Goal: Information Seeking & Learning: Learn about a topic

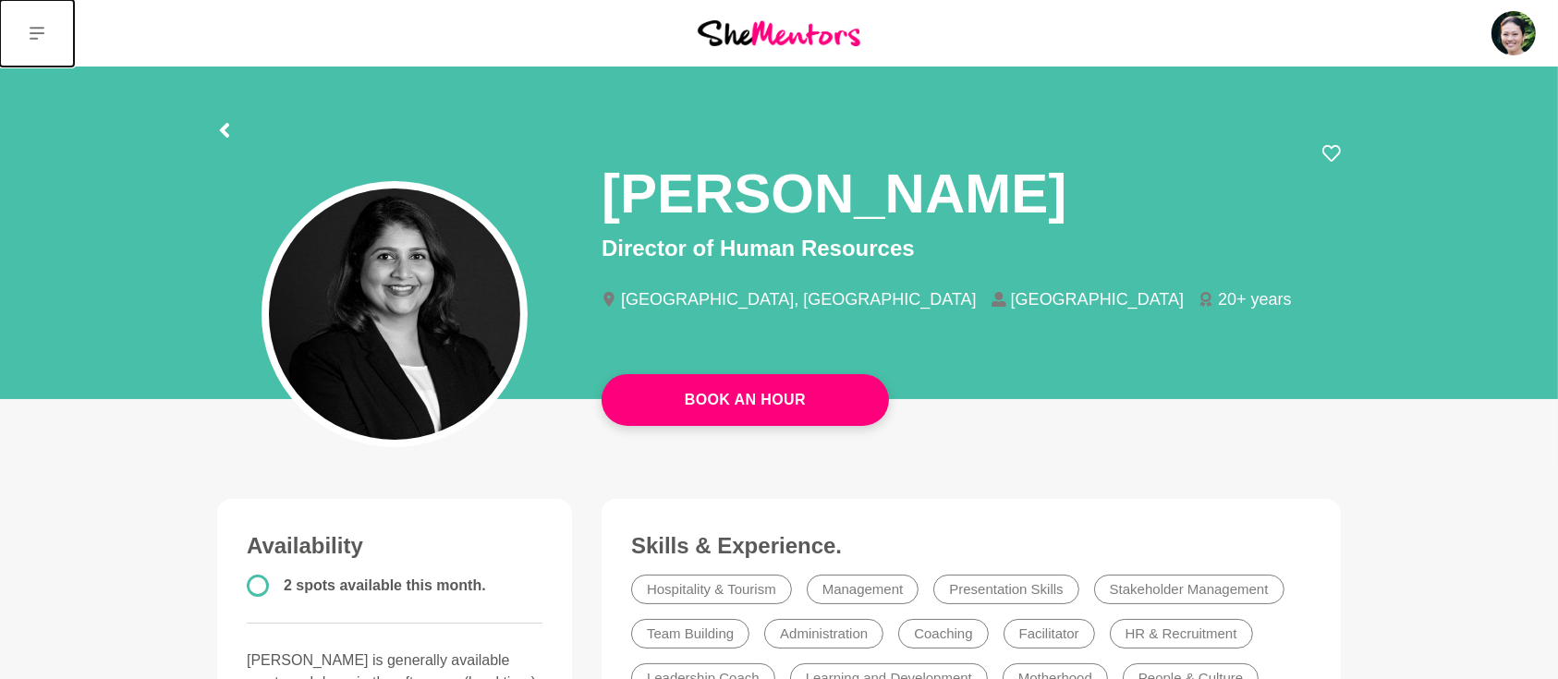
click at [29, 26] on button at bounding box center [37, 33] width 74 height 67
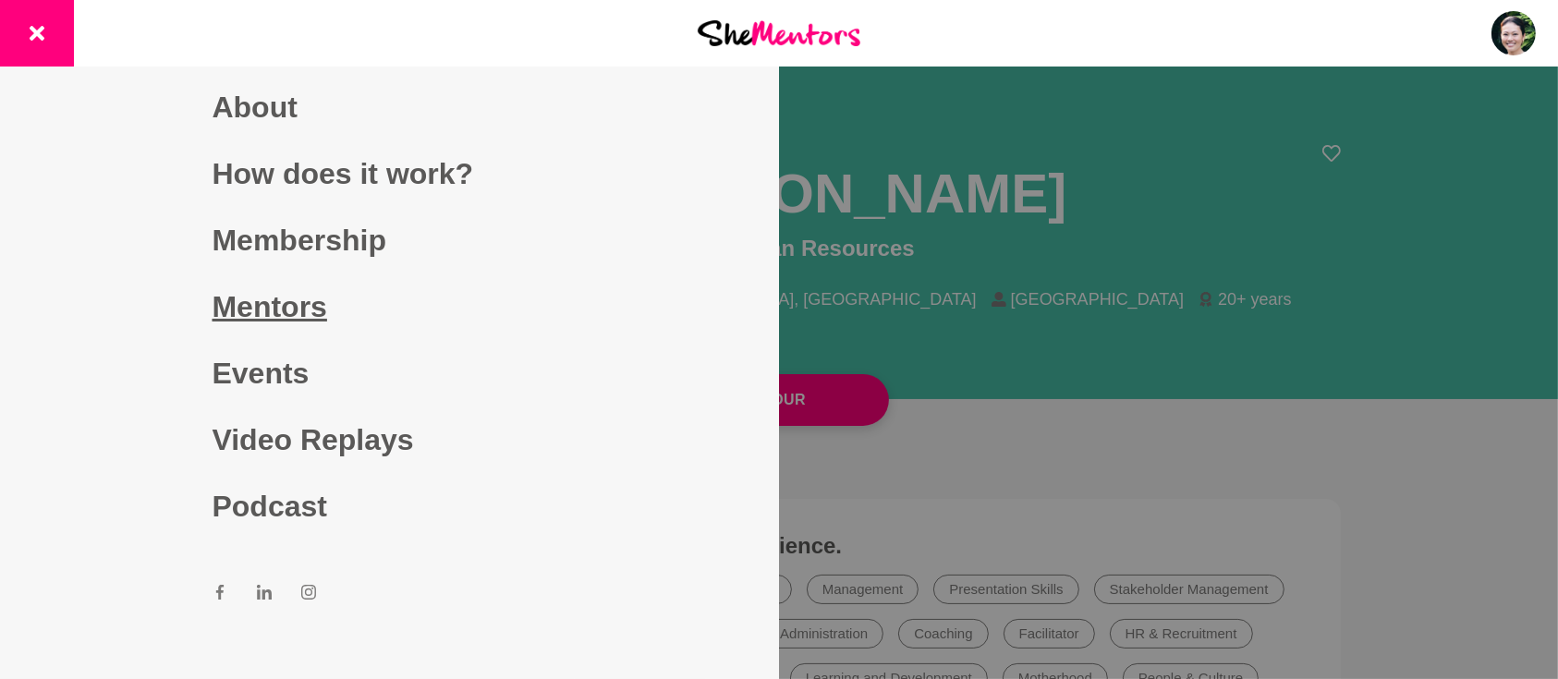
click at [252, 310] on link "Mentors" at bounding box center [390, 306] width 355 height 67
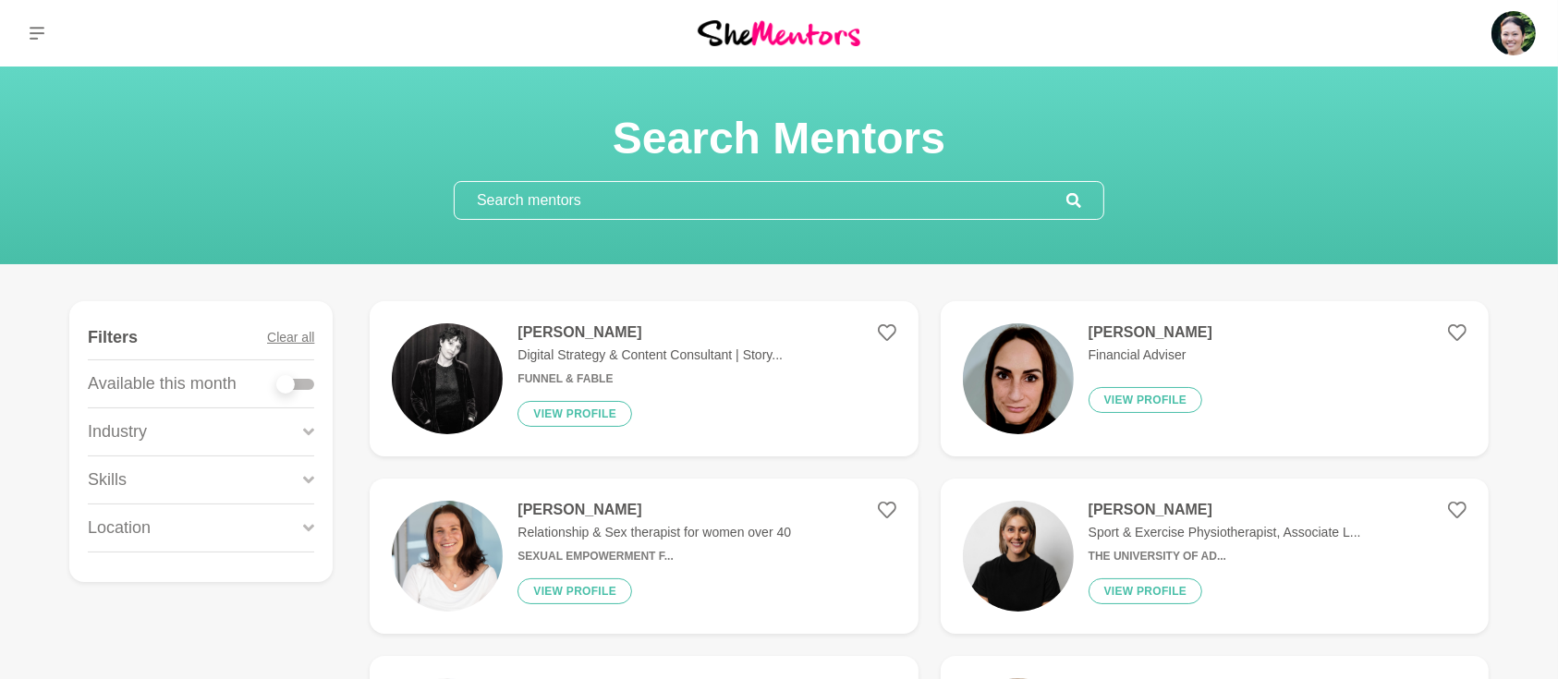
click at [310, 382] on div at bounding box center [295, 384] width 37 height 11
checkbox input "true"
click at [308, 385] on div at bounding box center [295, 384] width 37 height 11
checkbox input "true"
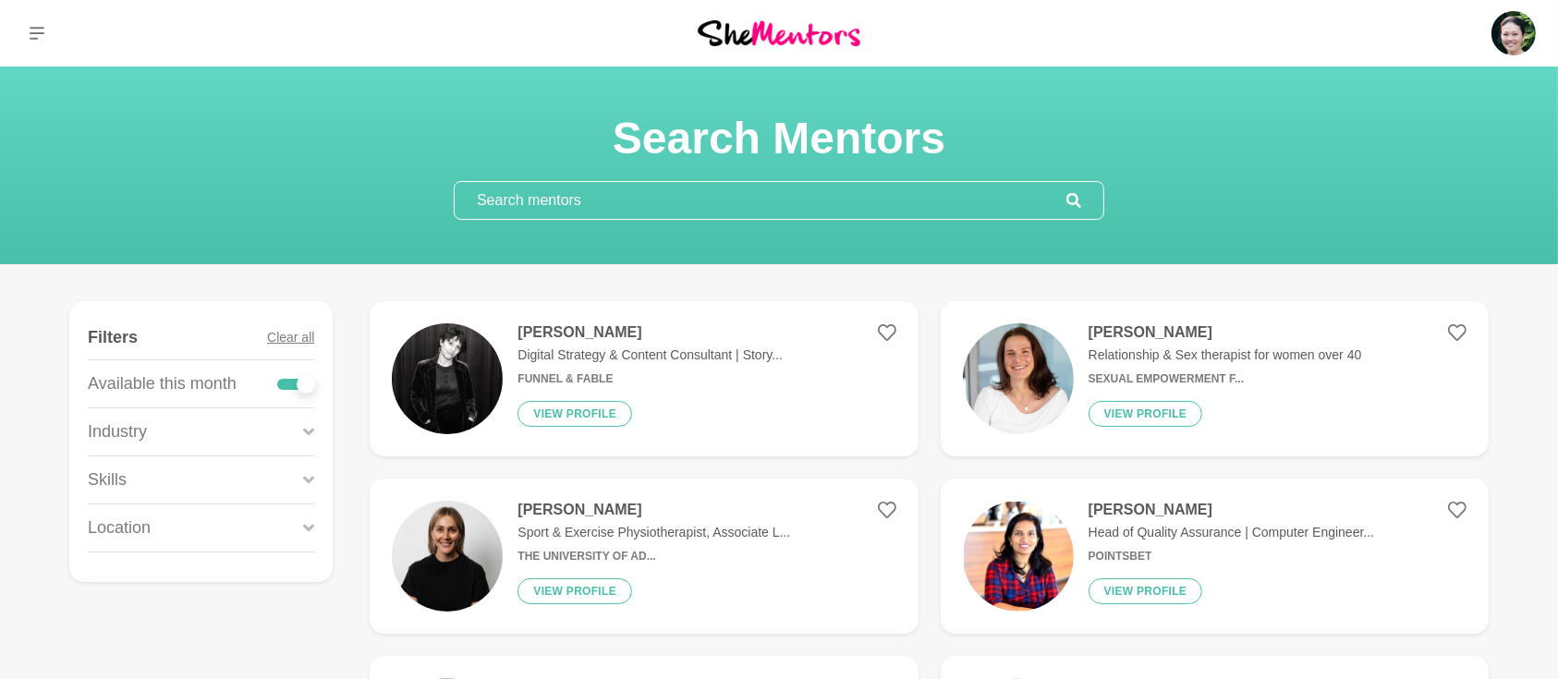
click at [303, 480] on icon at bounding box center [308, 480] width 11 height 25
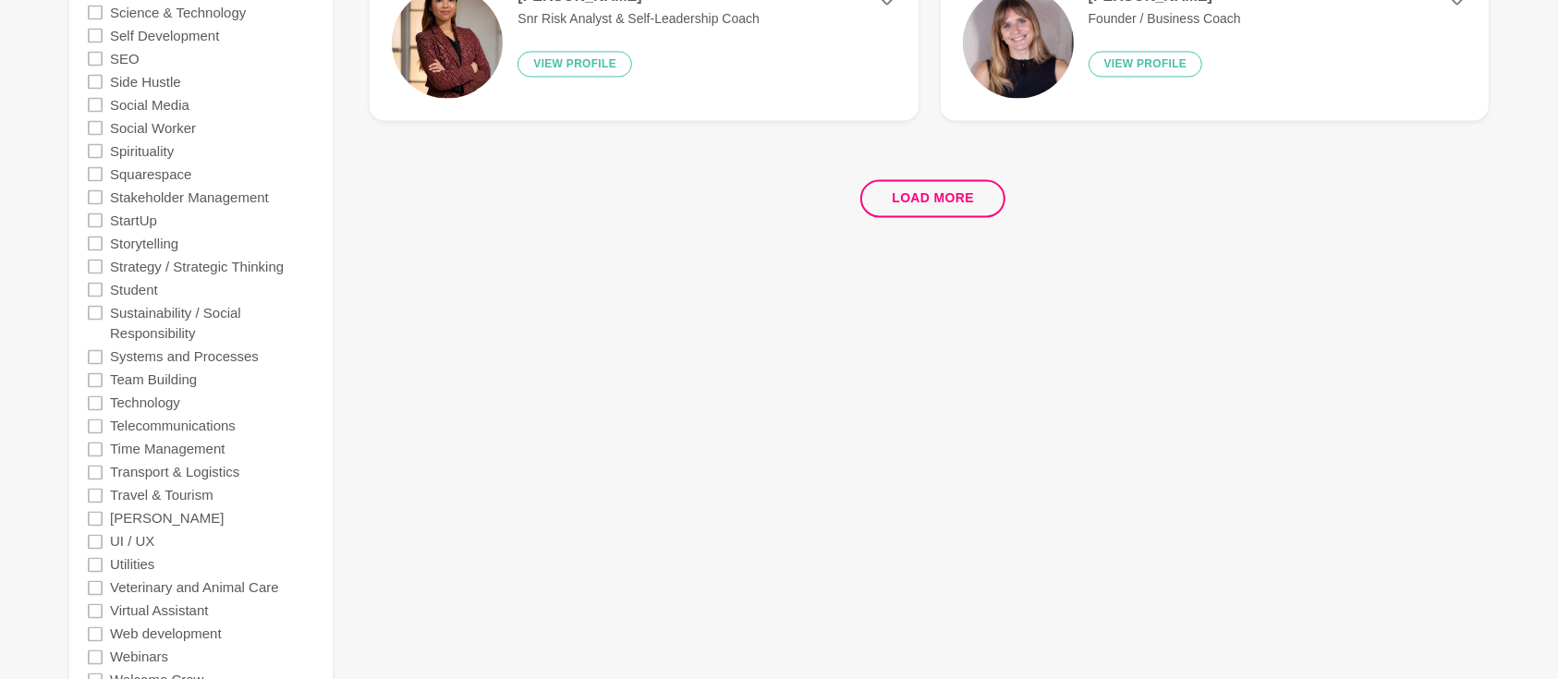
scroll to position [3696, 0]
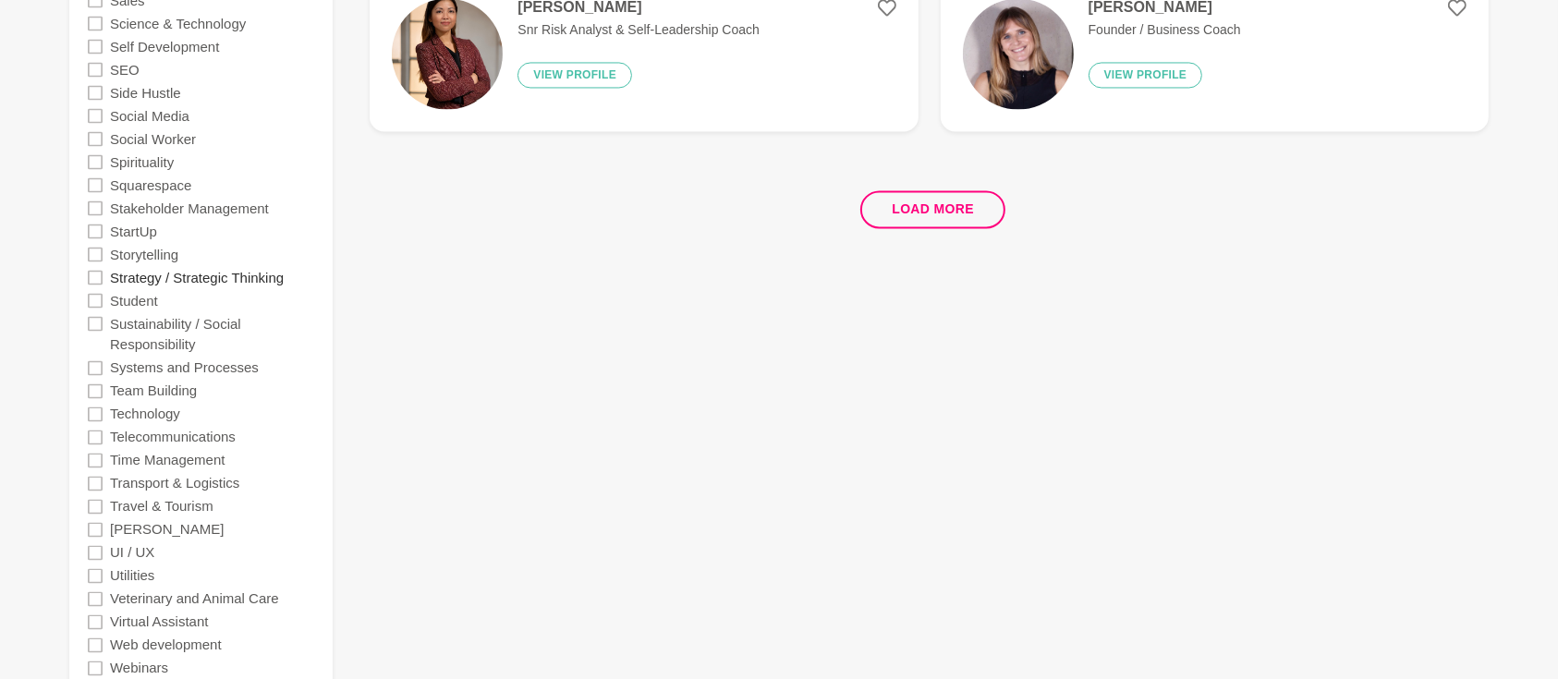
click at [200, 275] on label "Strategy / Strategic Thinking" at bounding box center [197, 276] width 174 height 23
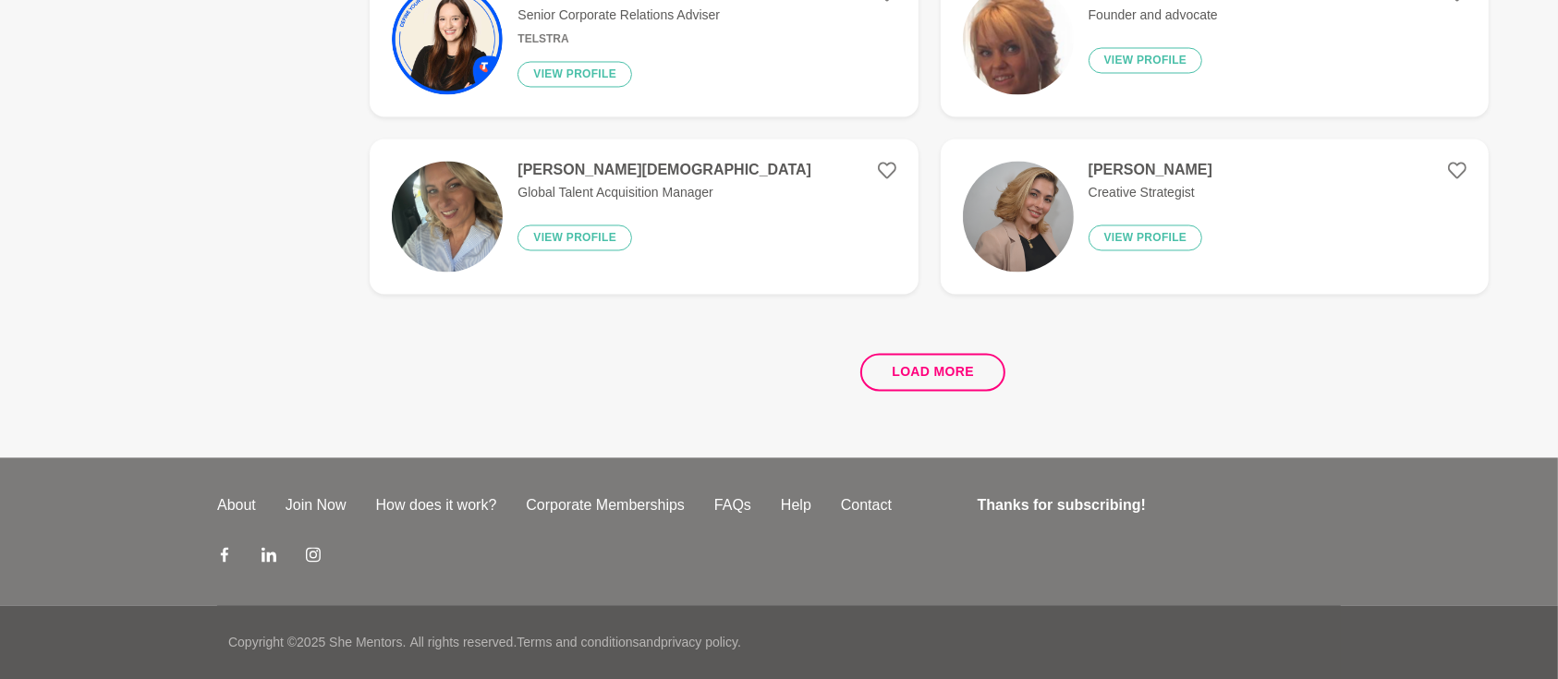
scroll to position [0, 0]
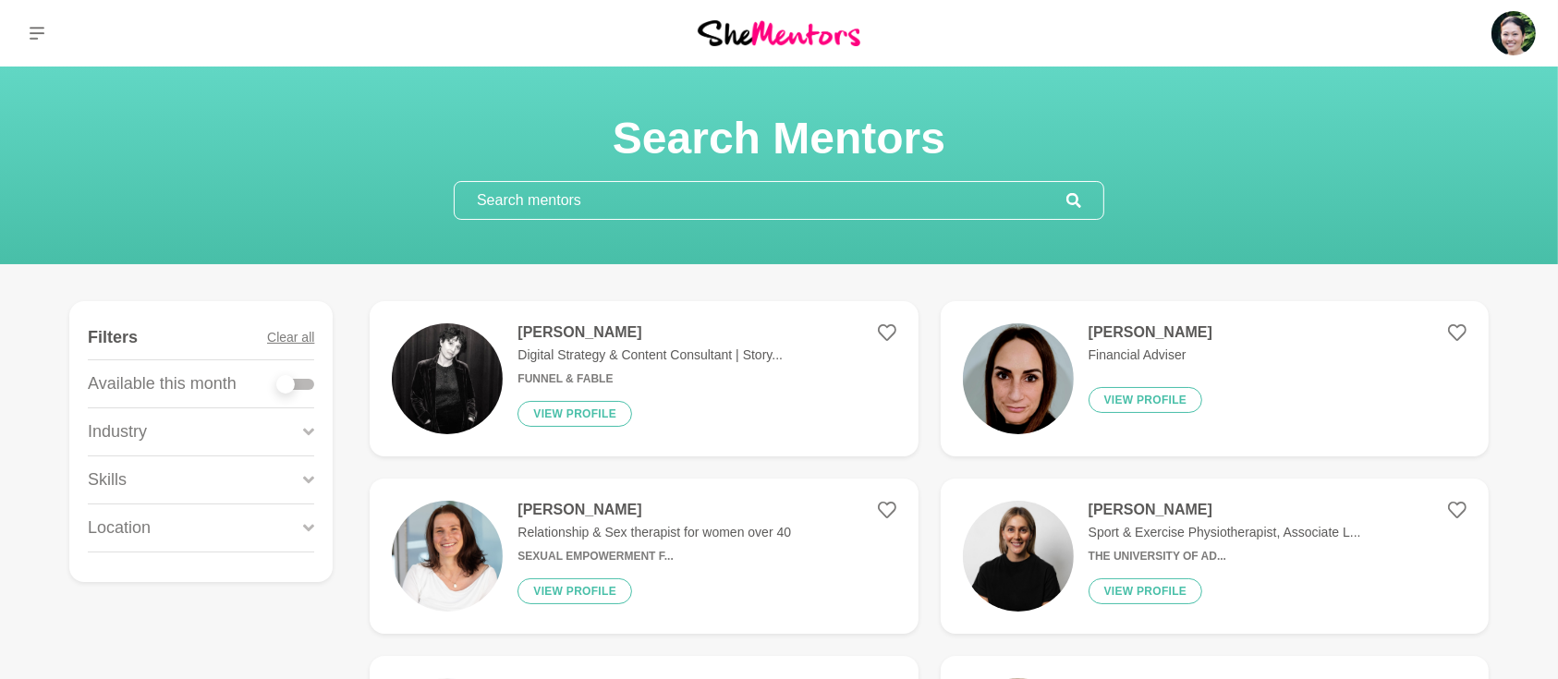
click at [303, 382] on div at bounding box center [295, 384] width 37 height 11
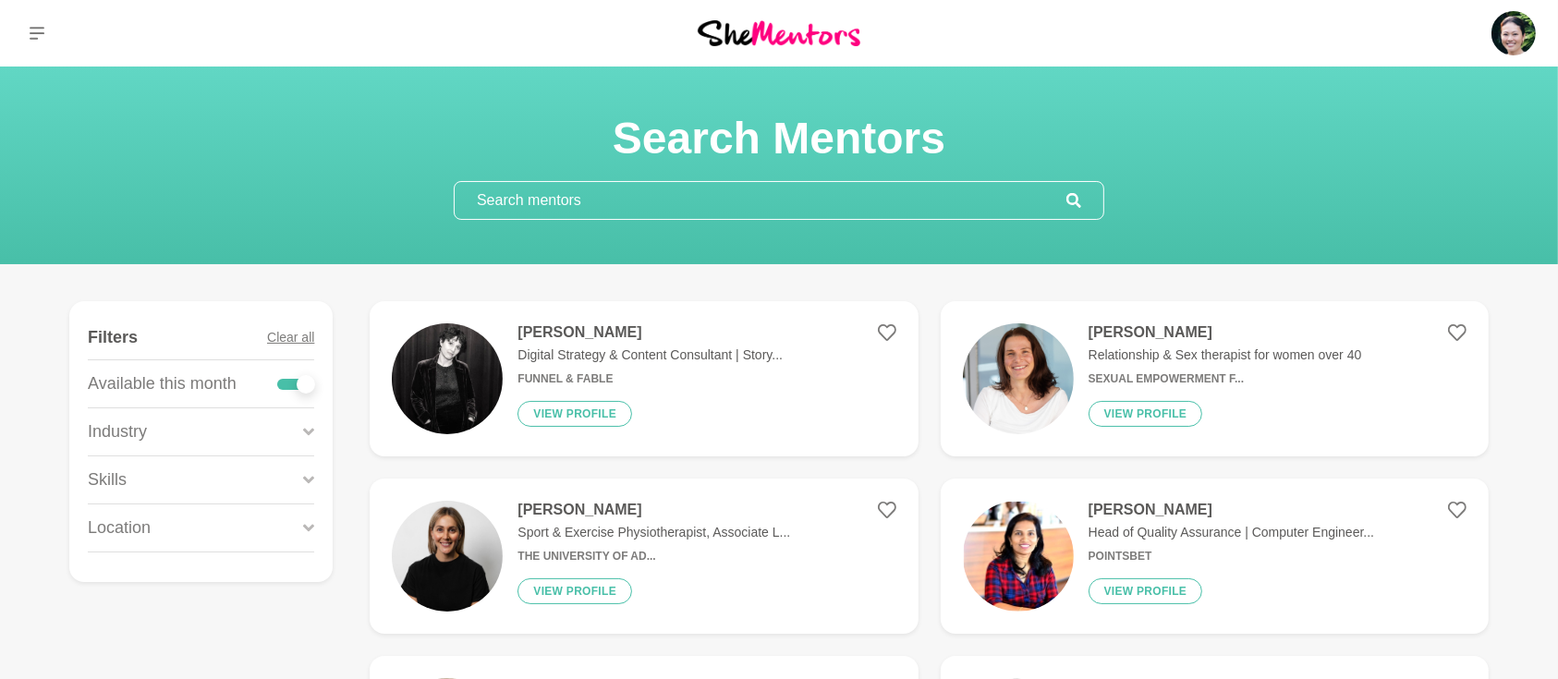
click at [304, 478] on icon at bounding box center [308, 480] width 11 height 25
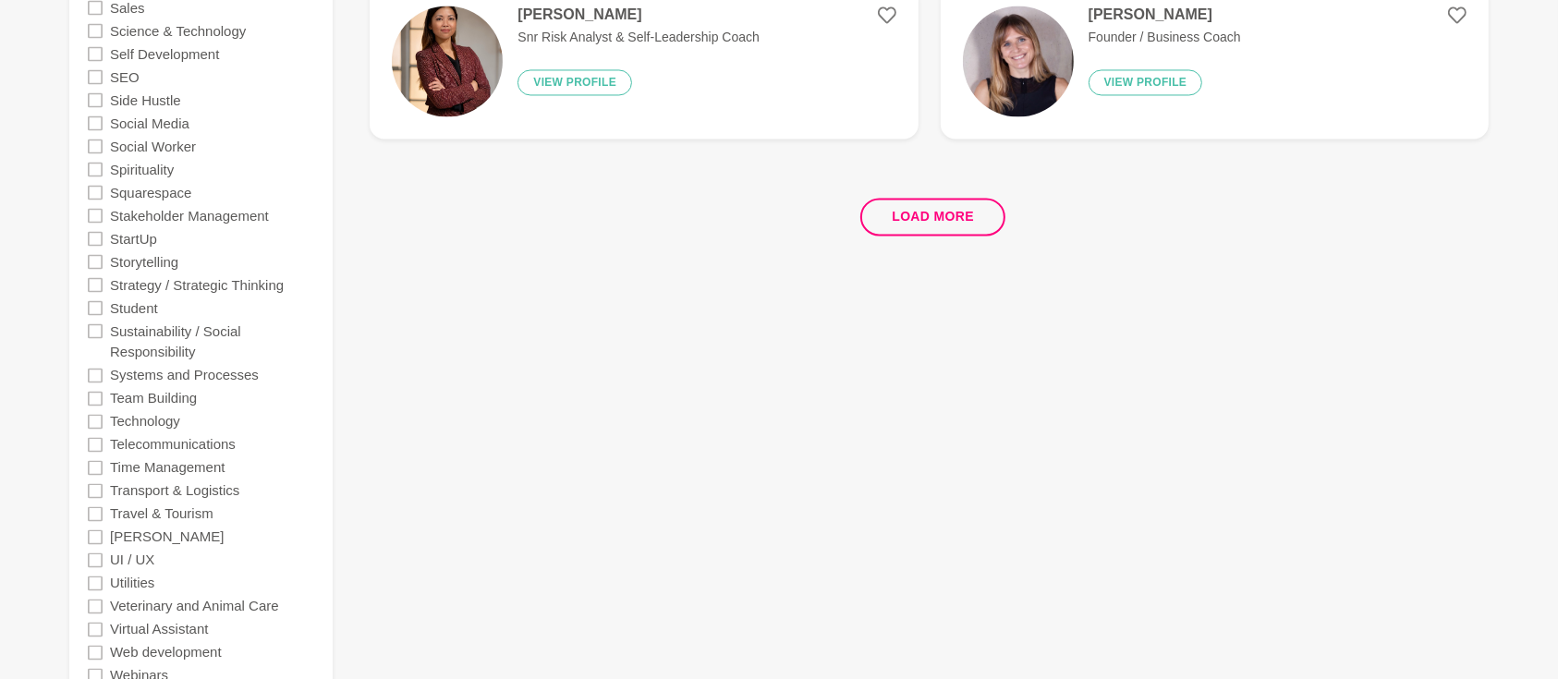
scroll to position [3696, 0]
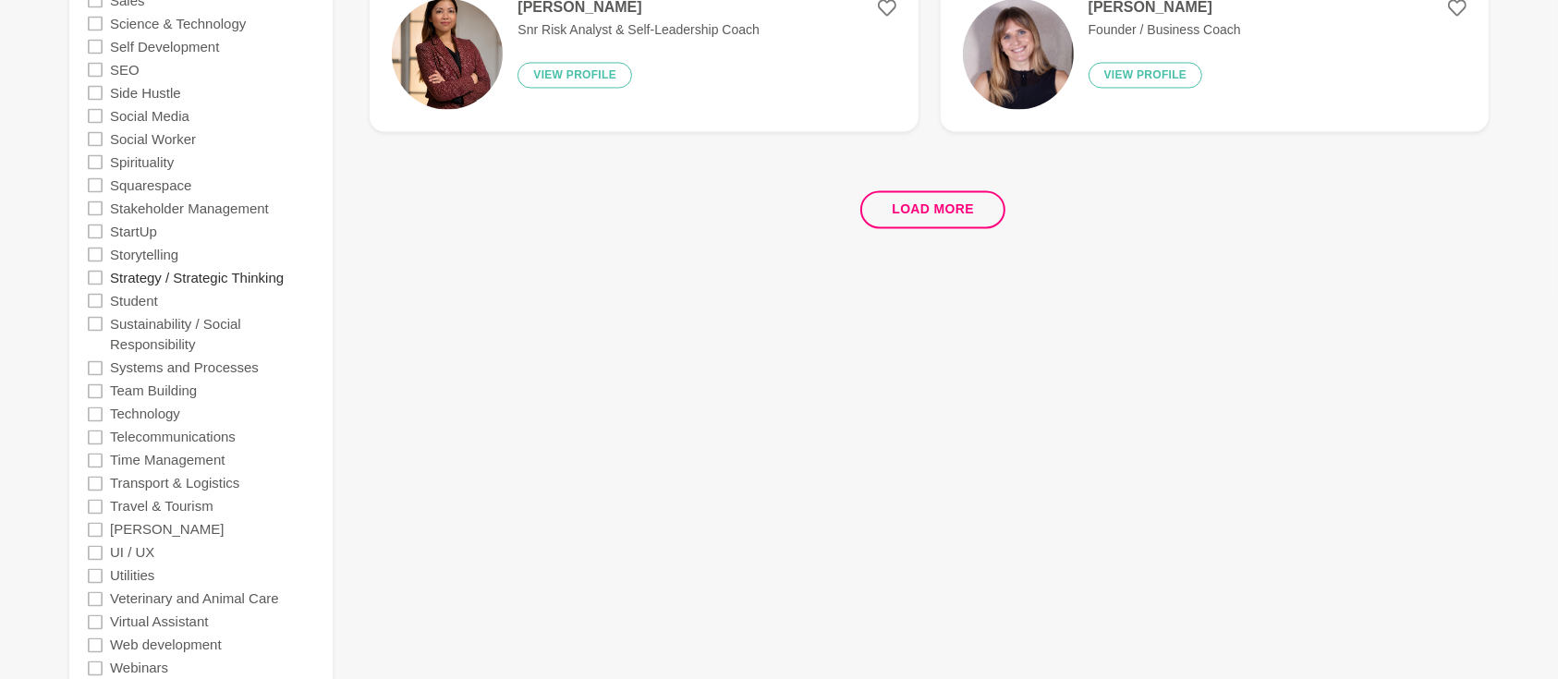
click at [221, 278] on label "Strategy / Strategic Thinking" at bounding box center [197, 276] width 174 height 23
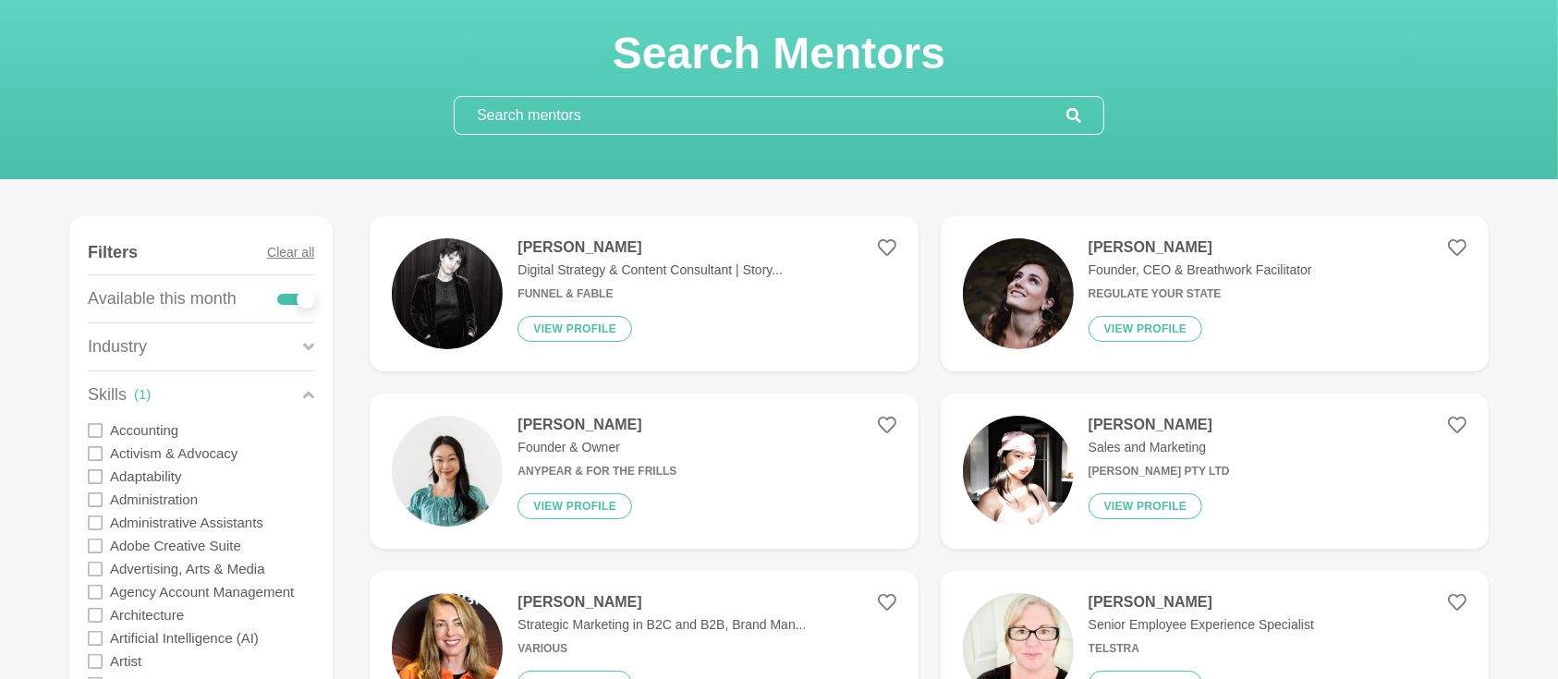
scroll to position [81, 0]
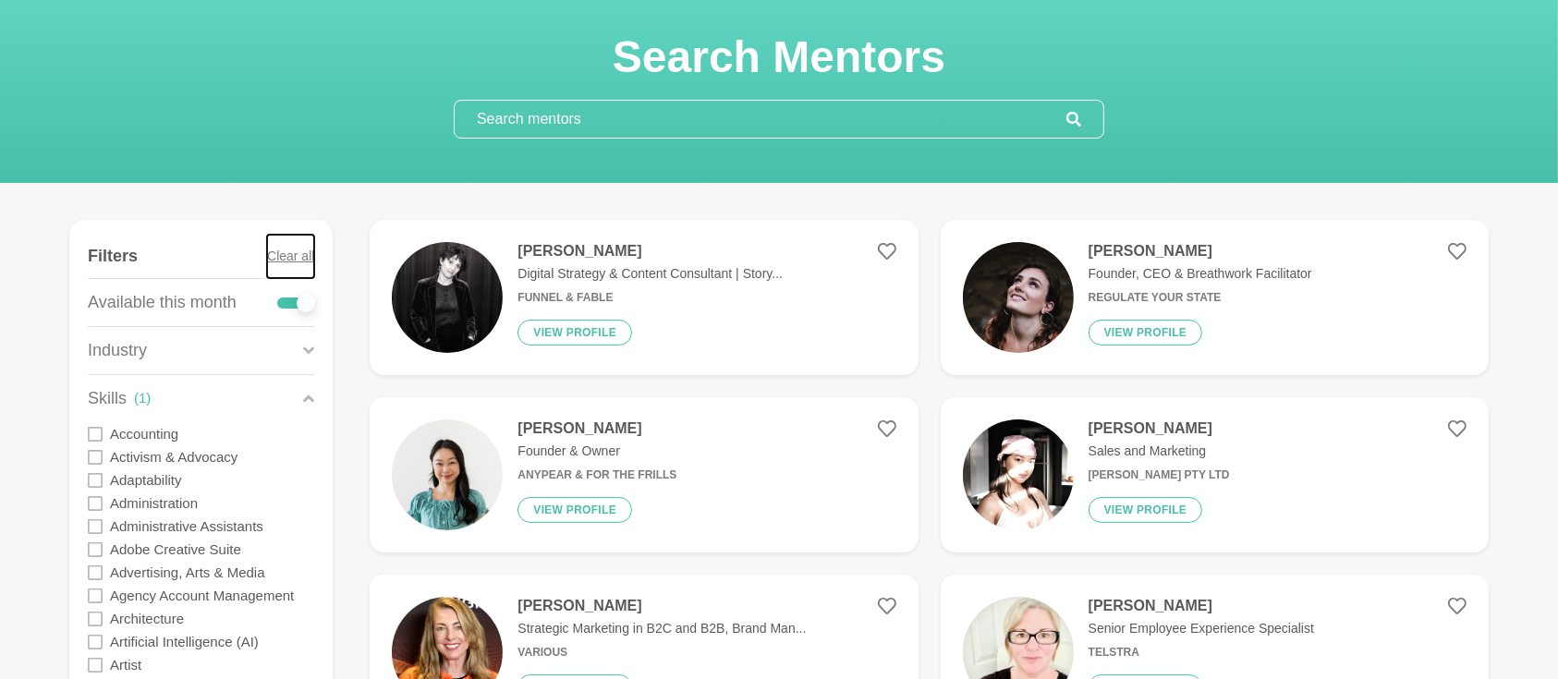
click at [290, 258] on button "Clear all" at bounding box center [290, 256] width 47 height 43
checkbox input "false"
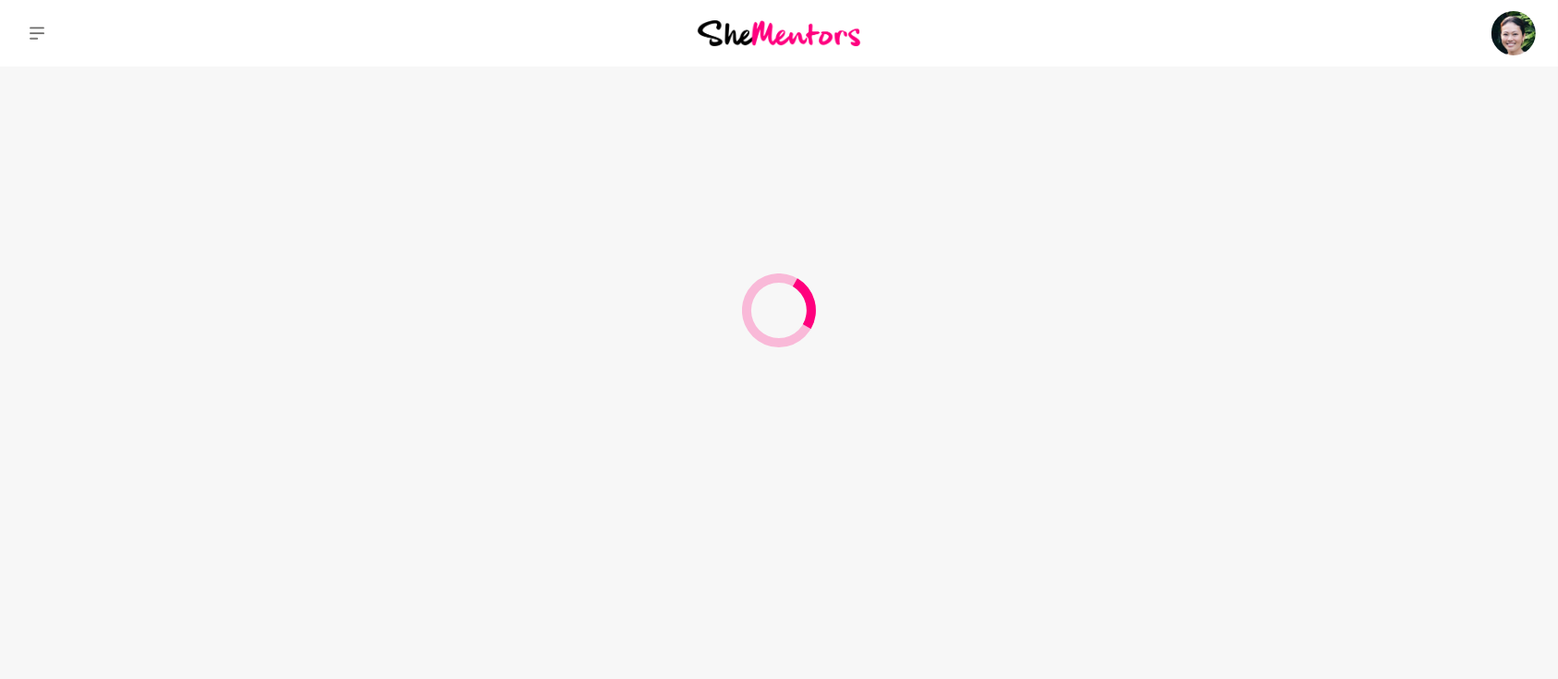
scroll to position [0, 0]
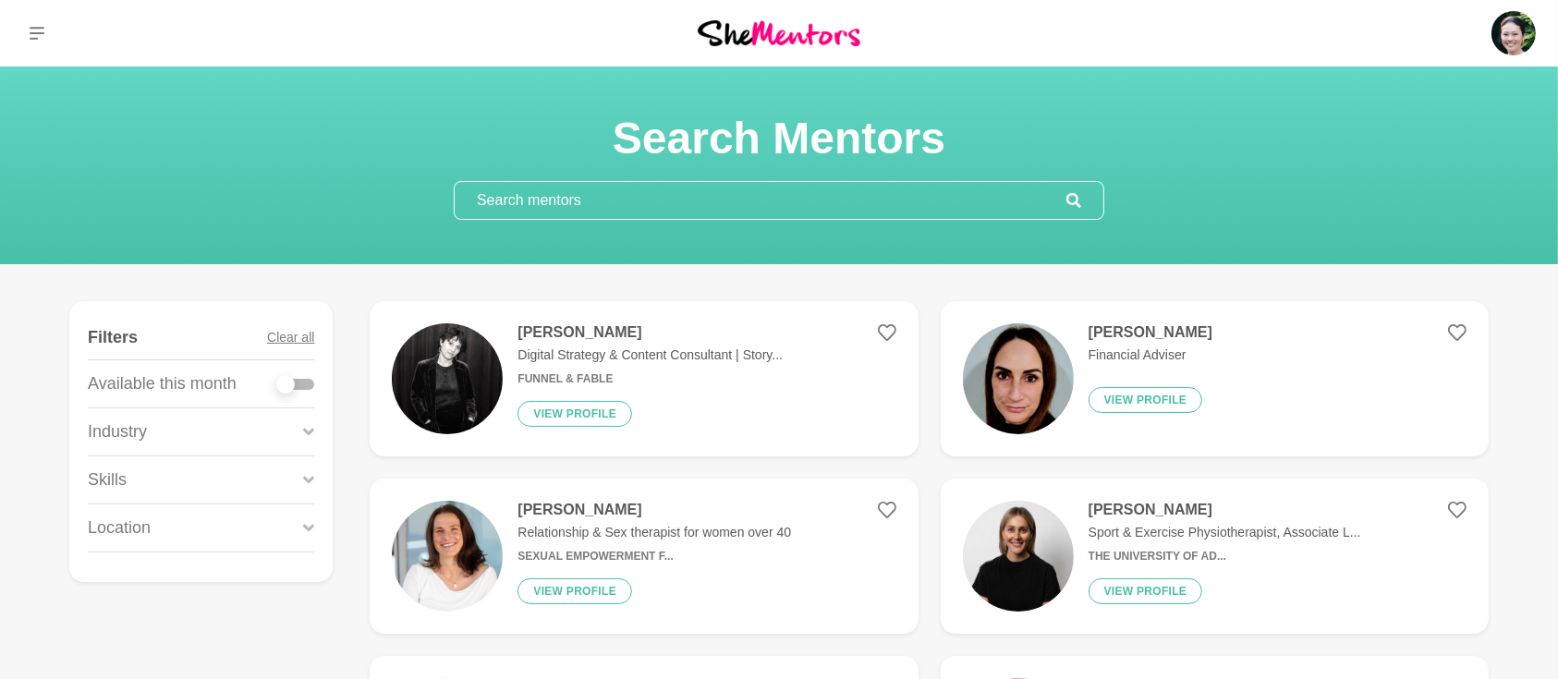
click at [305, 386] on div at bounding box center [295, 384] width 37 height 11
checkbox input "true"
click at [305, 386] on div at bounding box center [295, 384] width 37 height 11
checkbox input "true"
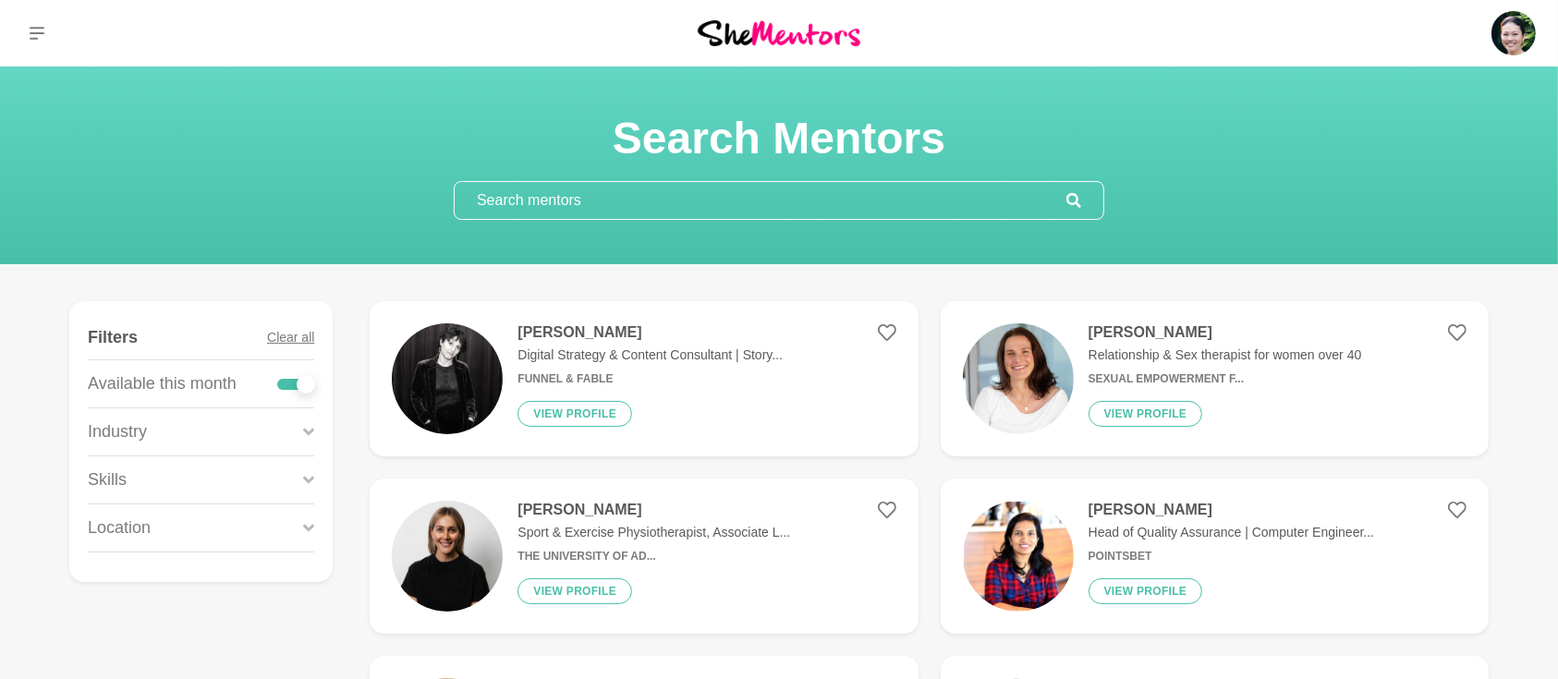
click at [304, 436] on icon at bounding box center [308, 431] width 11 height 25
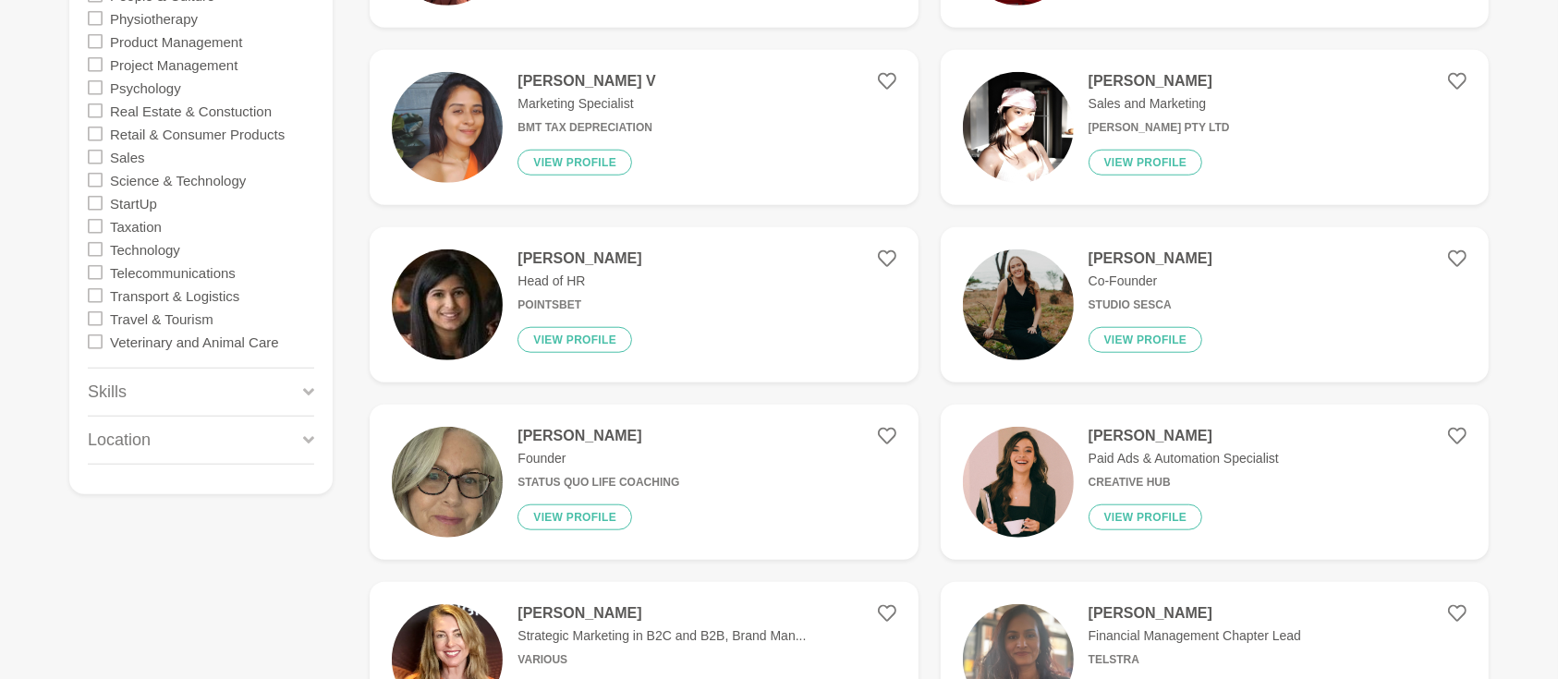
scroll to position [1724, 0]
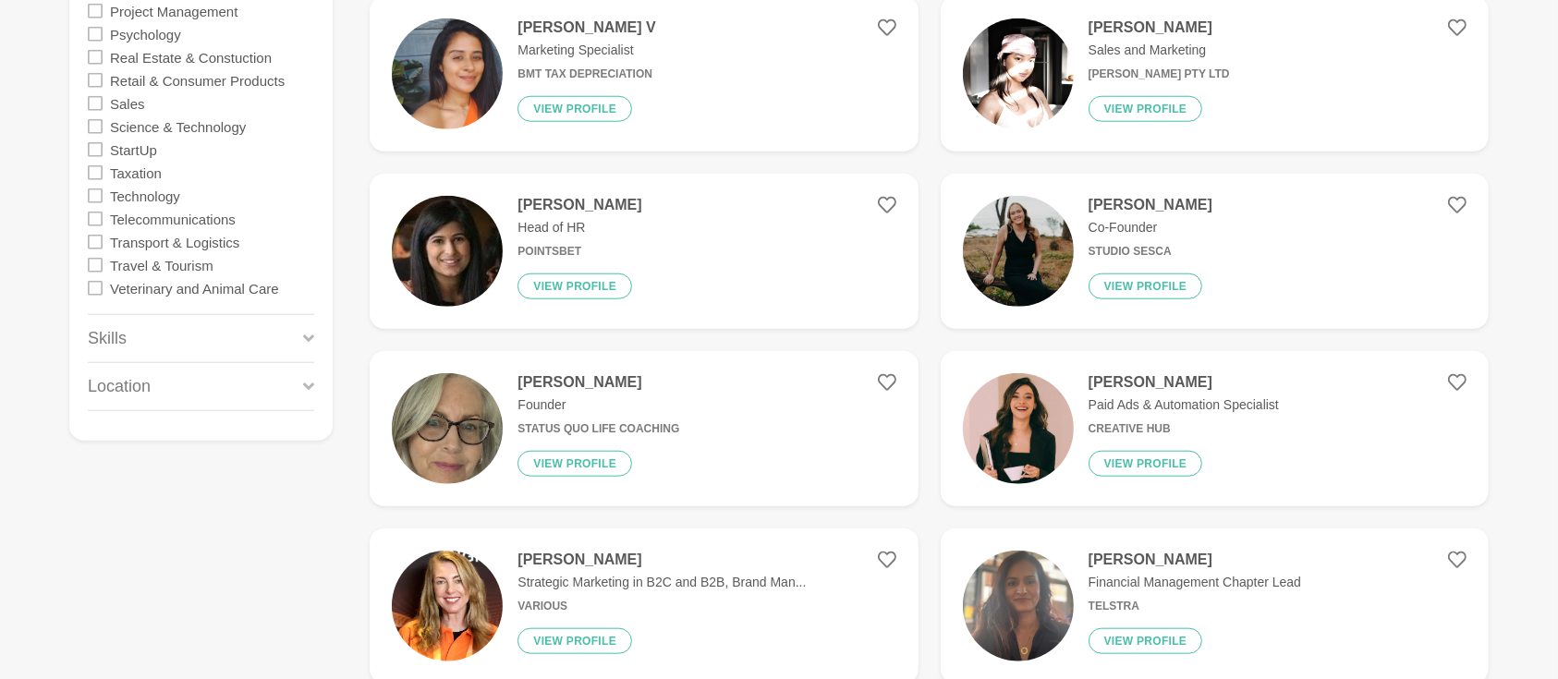
click at [308, 335] on icon at bounding box center [308, 338] width 11 height 25
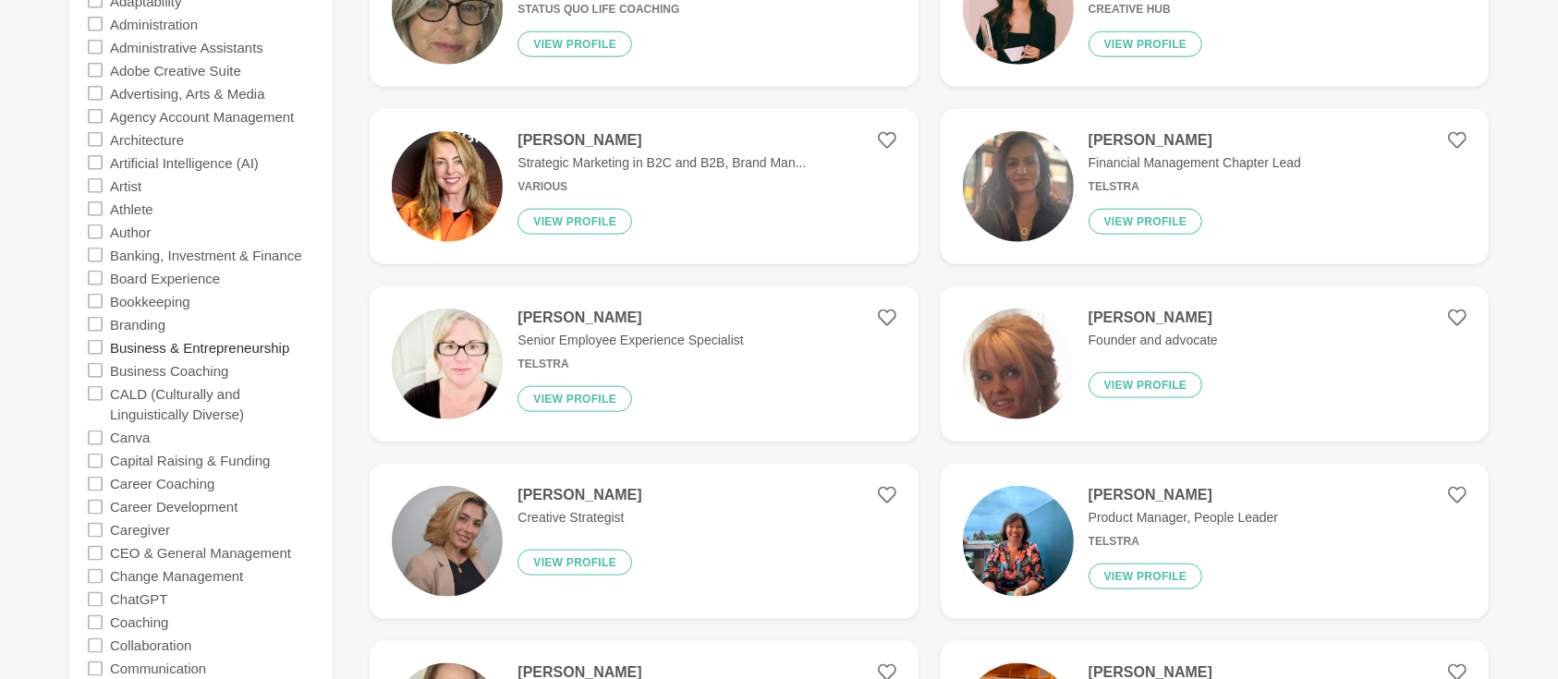
scroll to position [2299, 0]
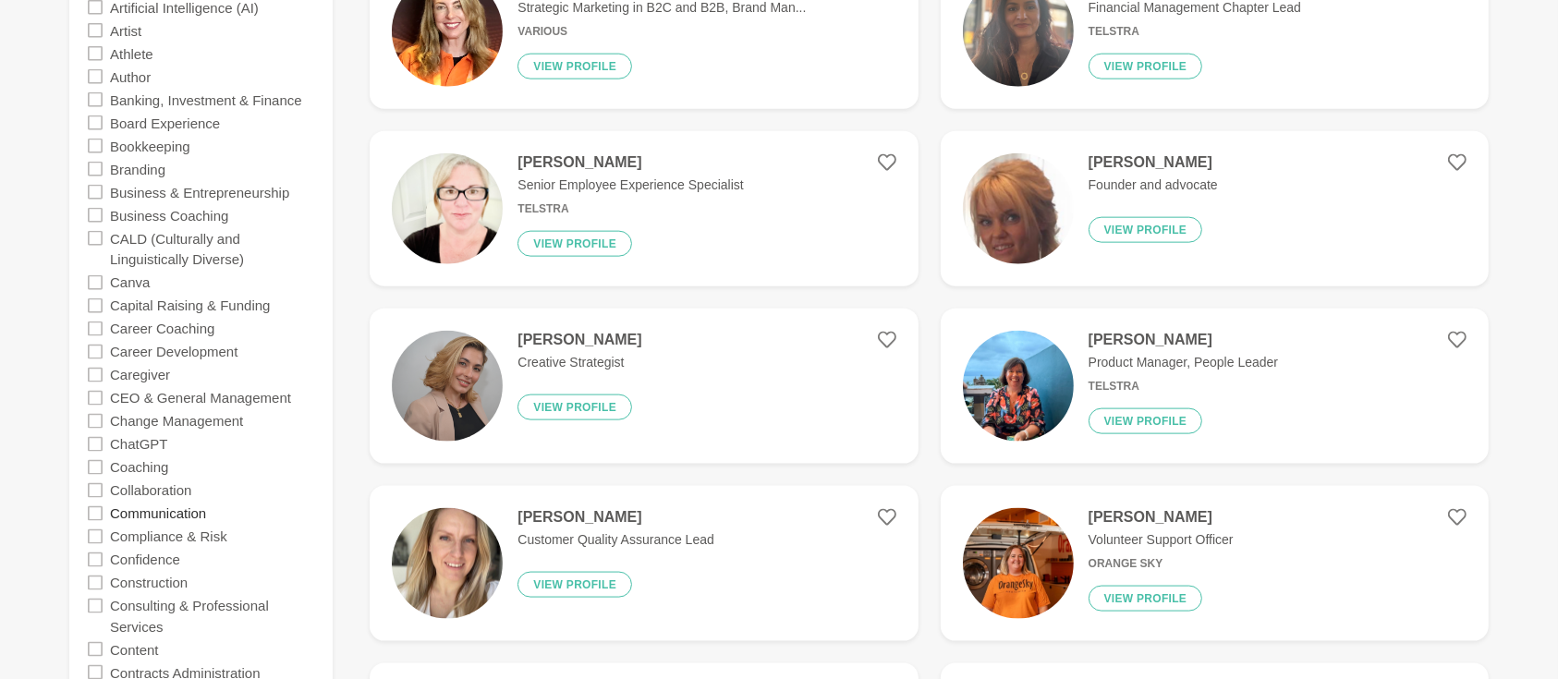
click at [188, 516] on label "Communication" at bounding box center [158, 513] width 96 height 23
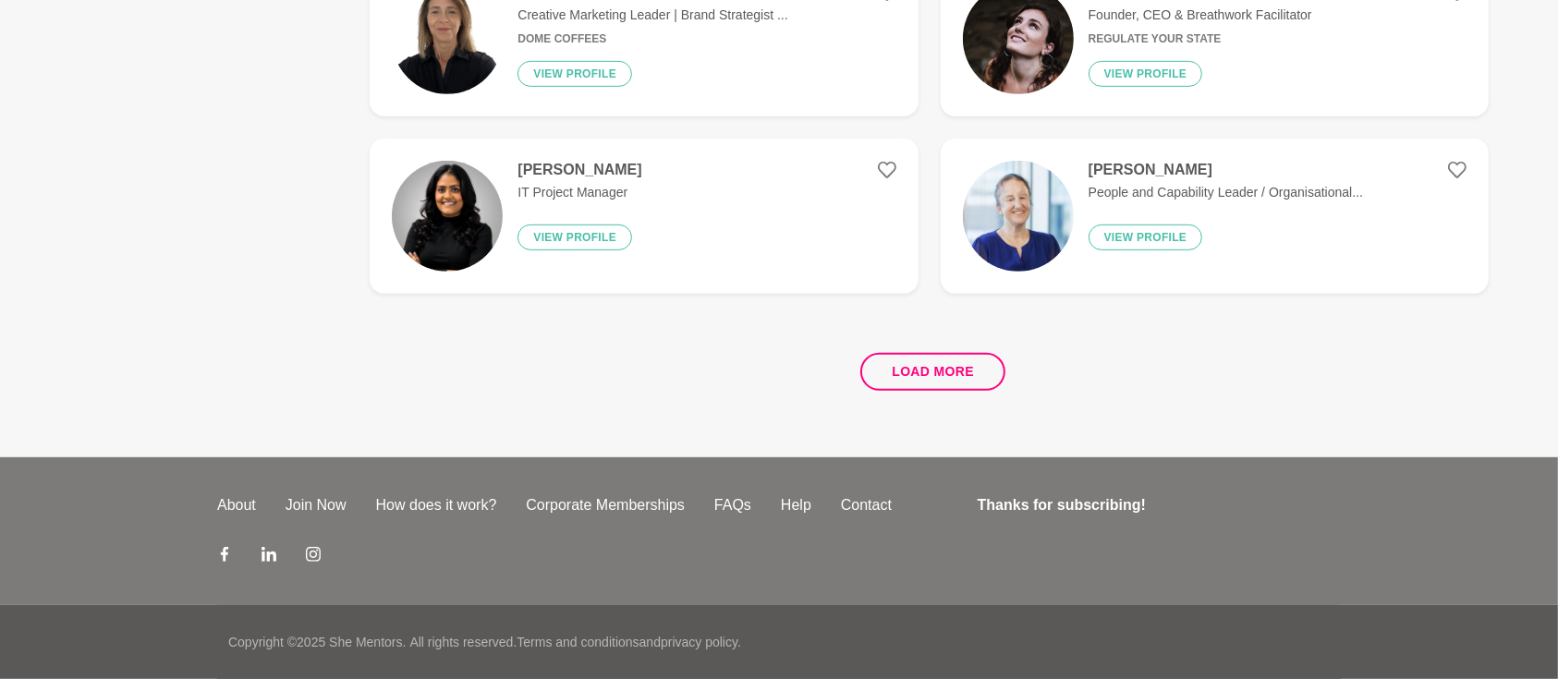
scroll to position [0, 0]
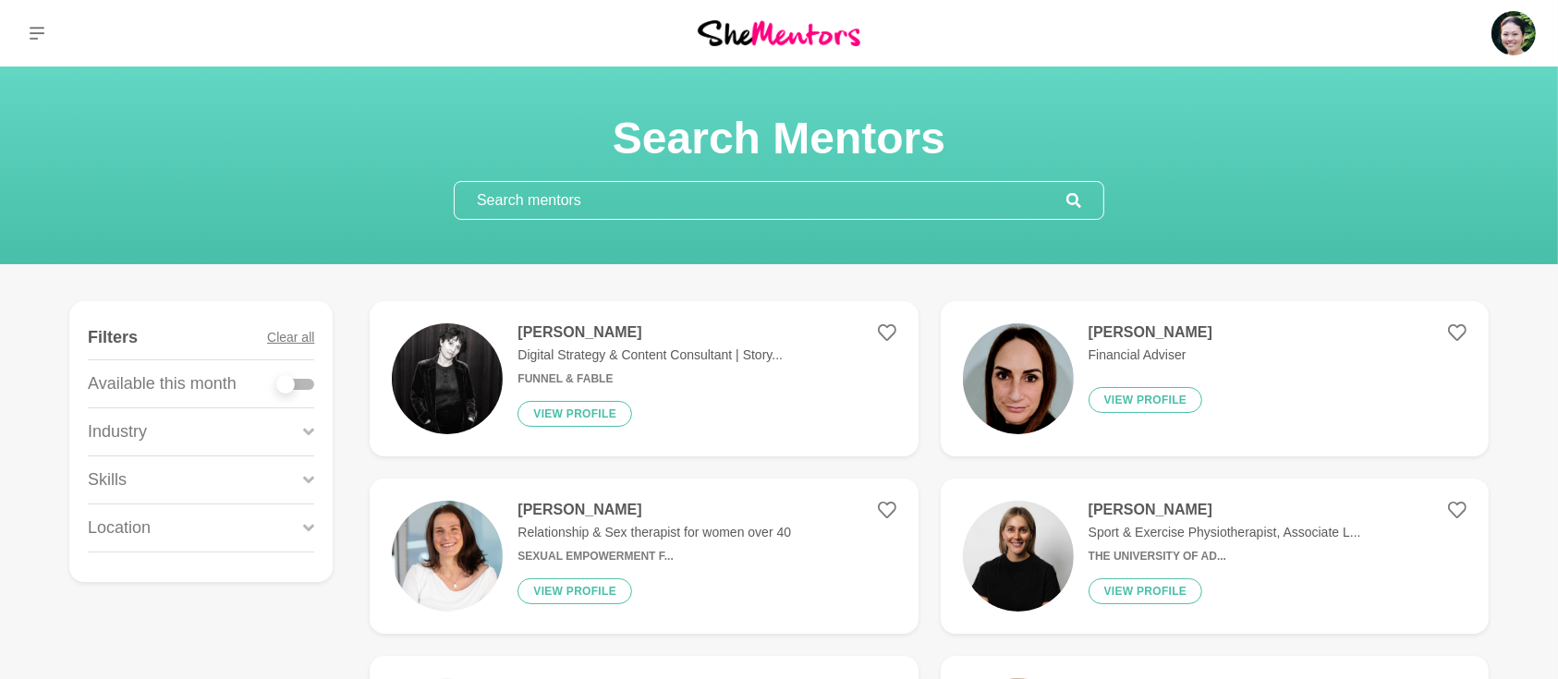
click at [303, 372] on label at bounding box center [295, 380] width 37 height 18
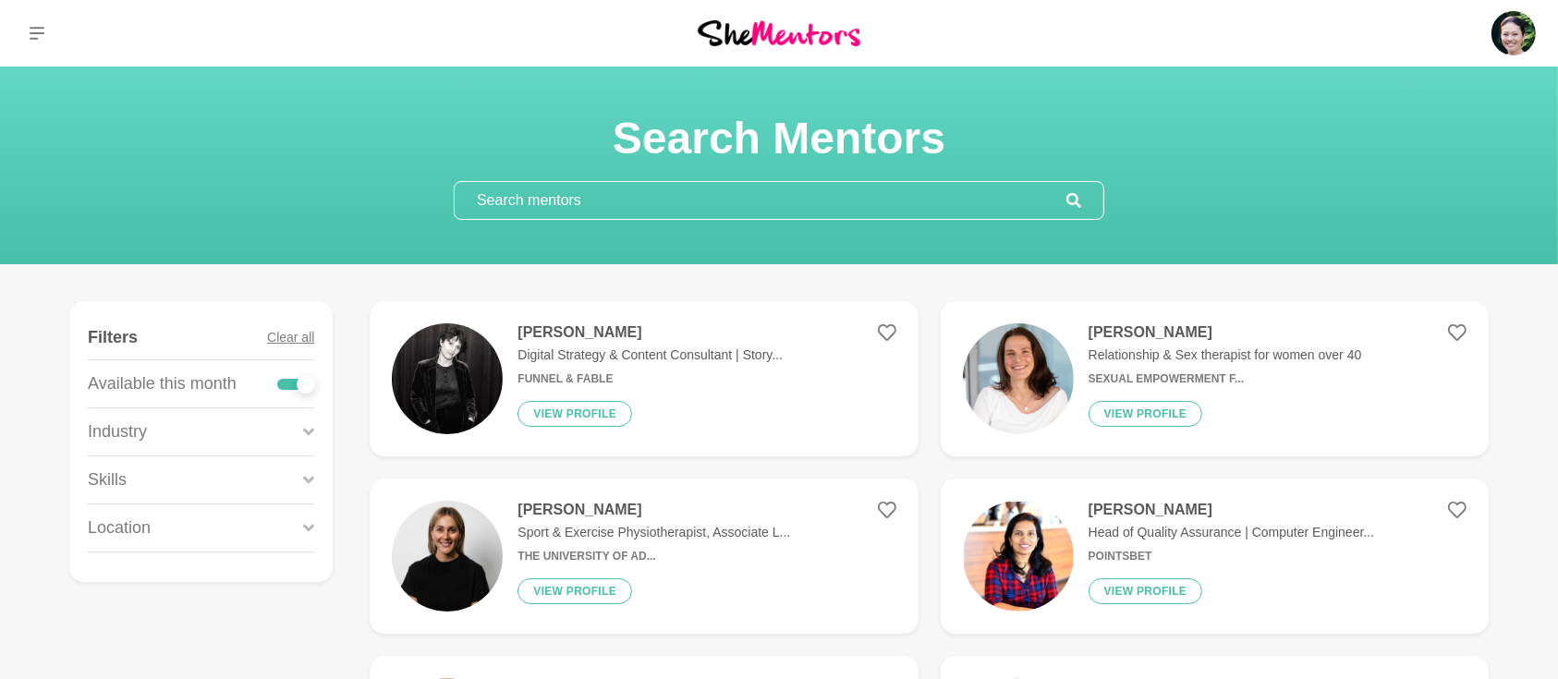
click at [303, 380] on div at bounding box center [306, 384] width 18 height 18
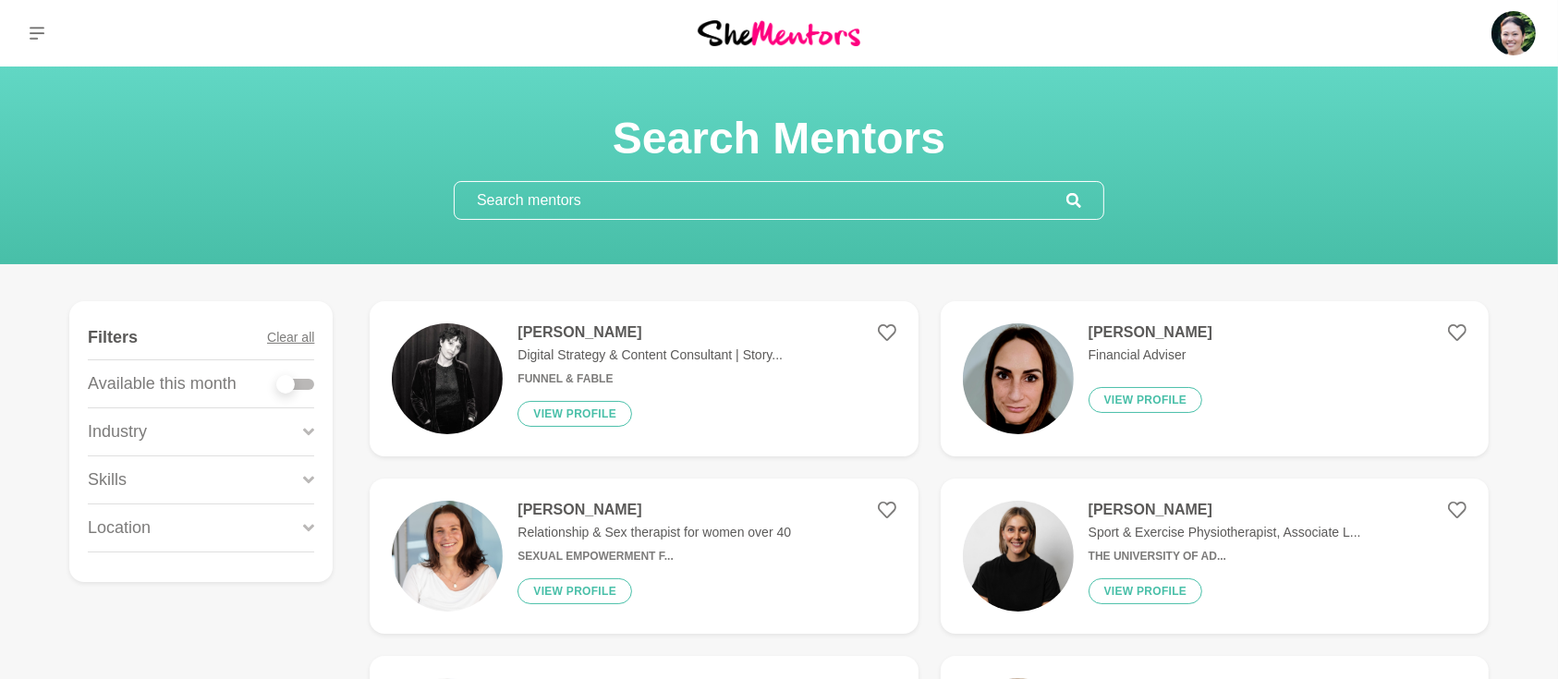
click at [303, 382] on div at bounding box center [295, 384] width 37 height 11
checkbox input "true"
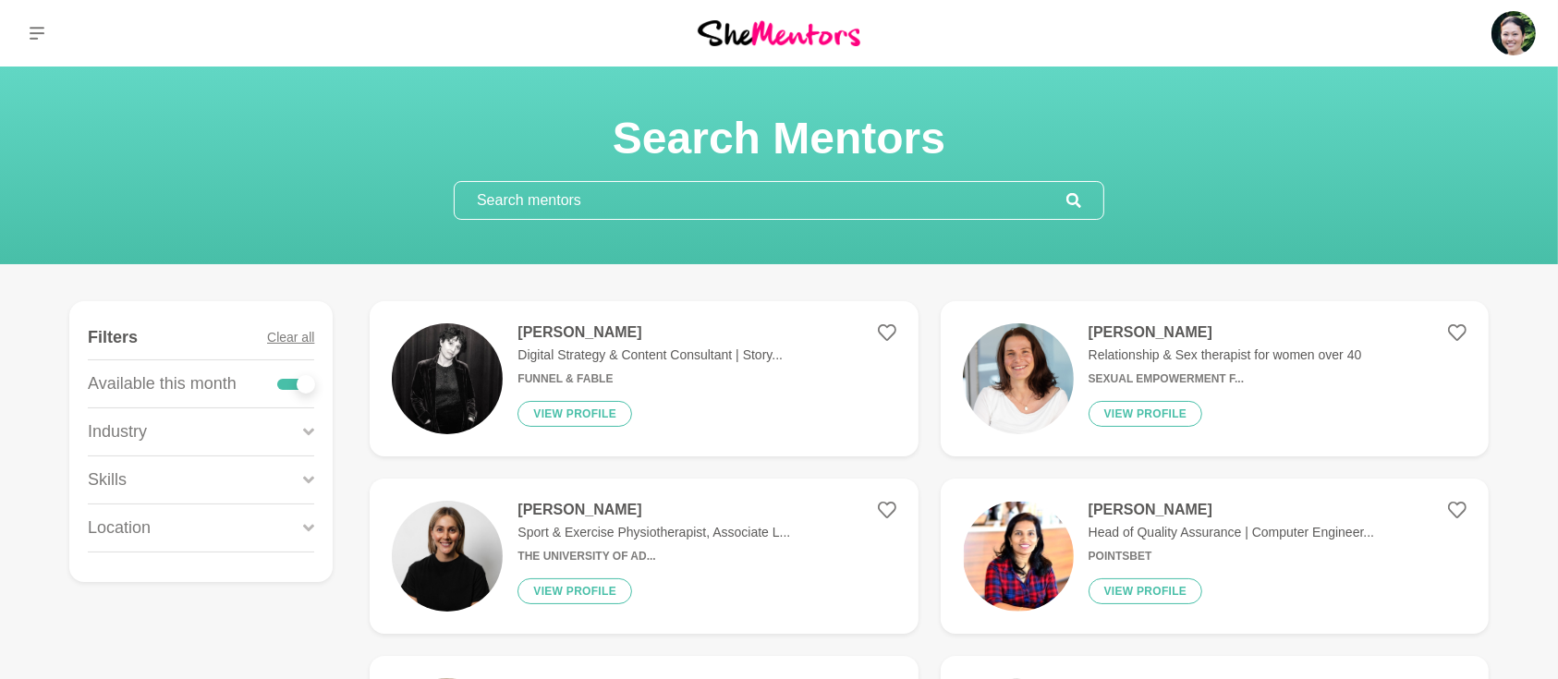
click at [308, 481] on icon at bounding box center [308, 479] width 11 height 7
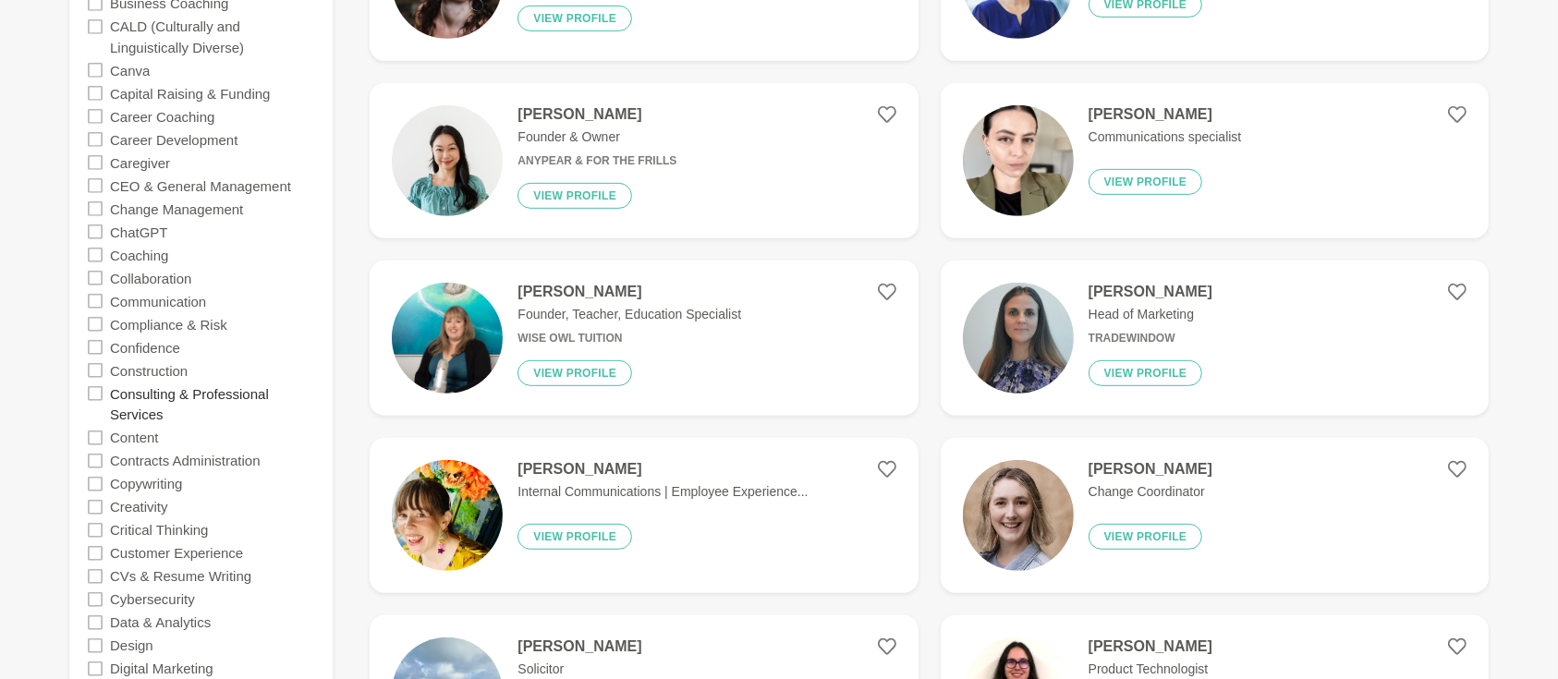
scroll to position [1149, 0]
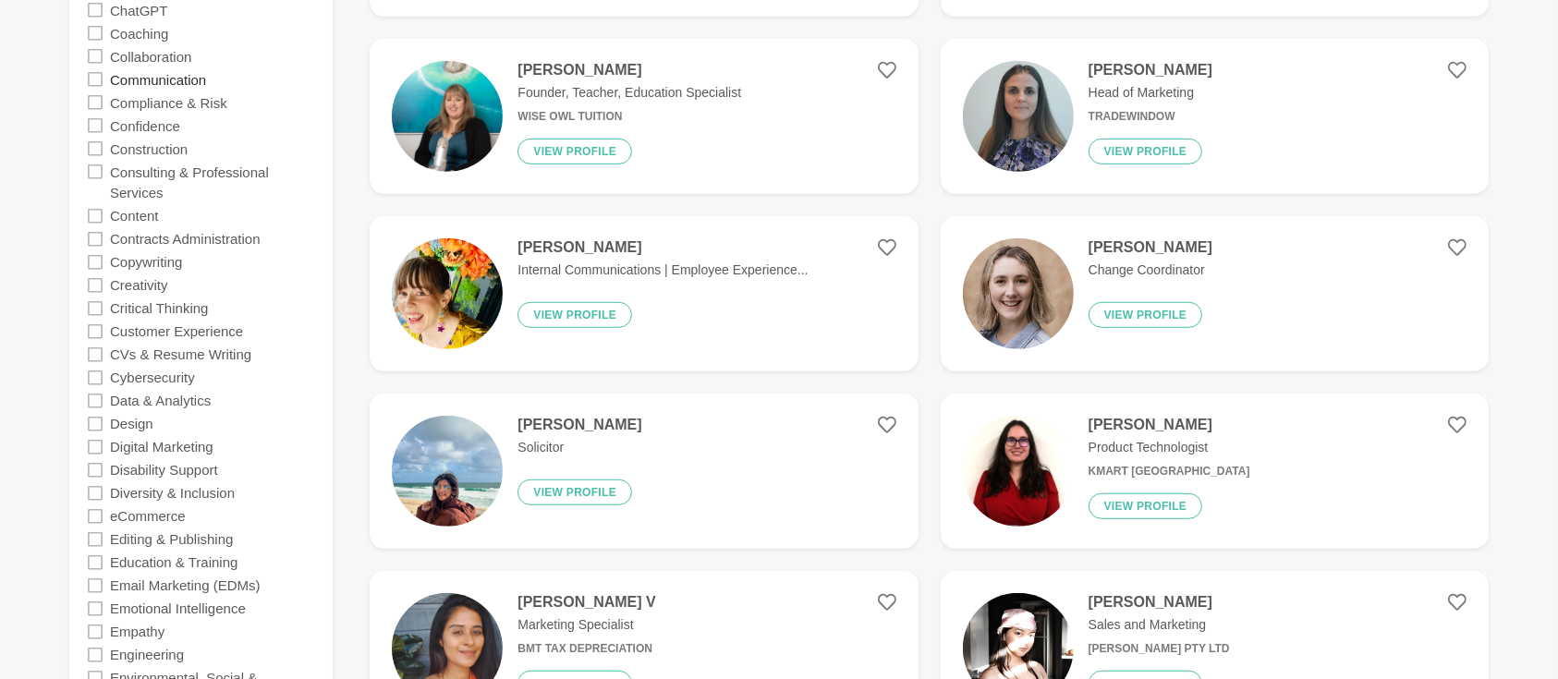
click at [193, 79] on label "Communication" at bounding box center [158, 78] width 96 height 23
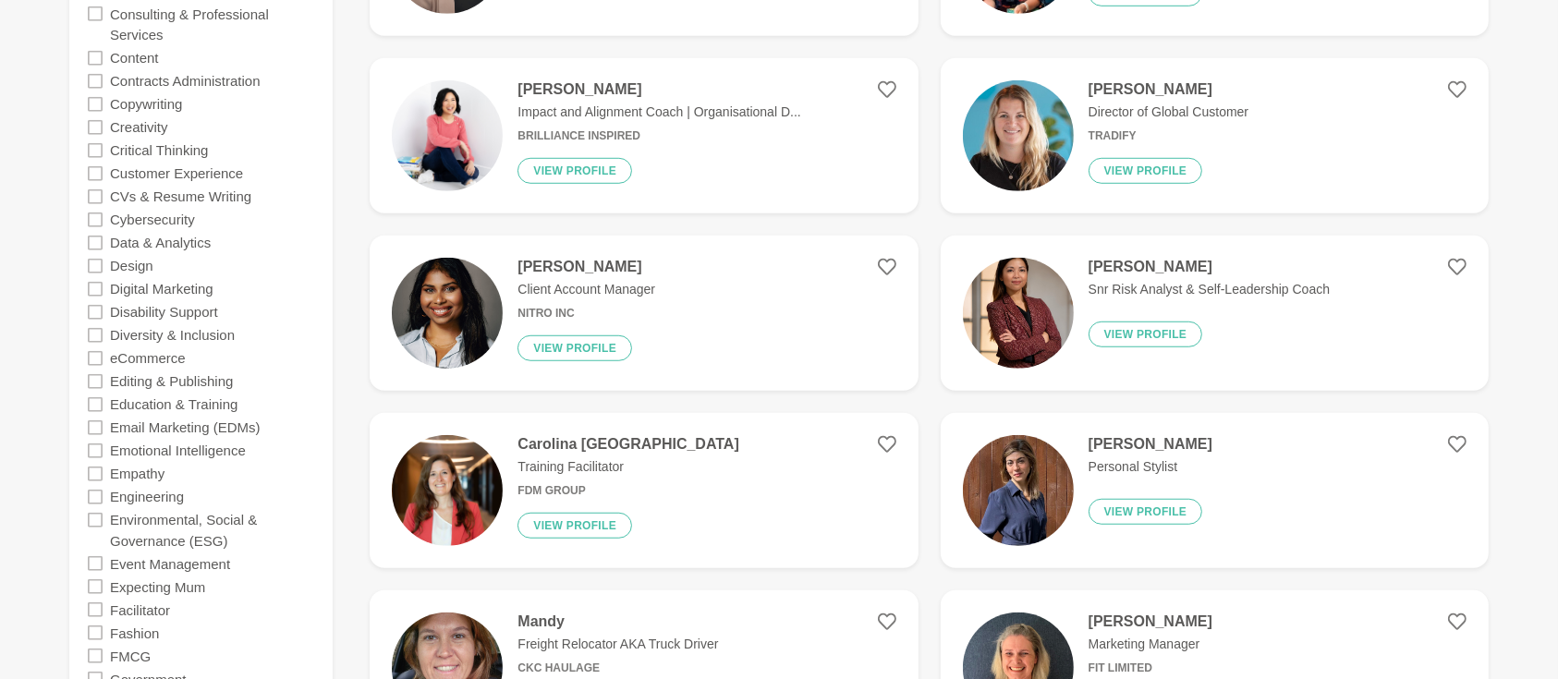
scroll to position [1314, 0]
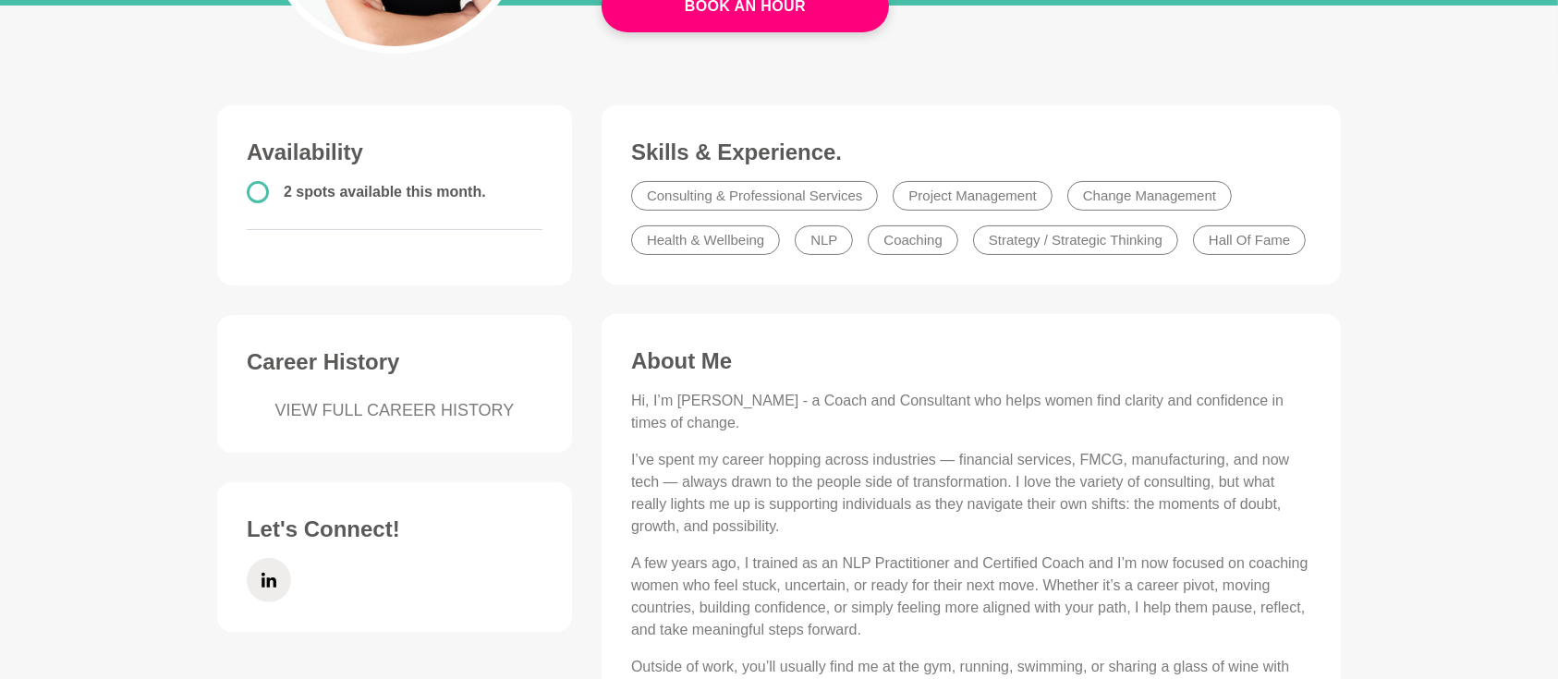
scroll to position [410, 0]
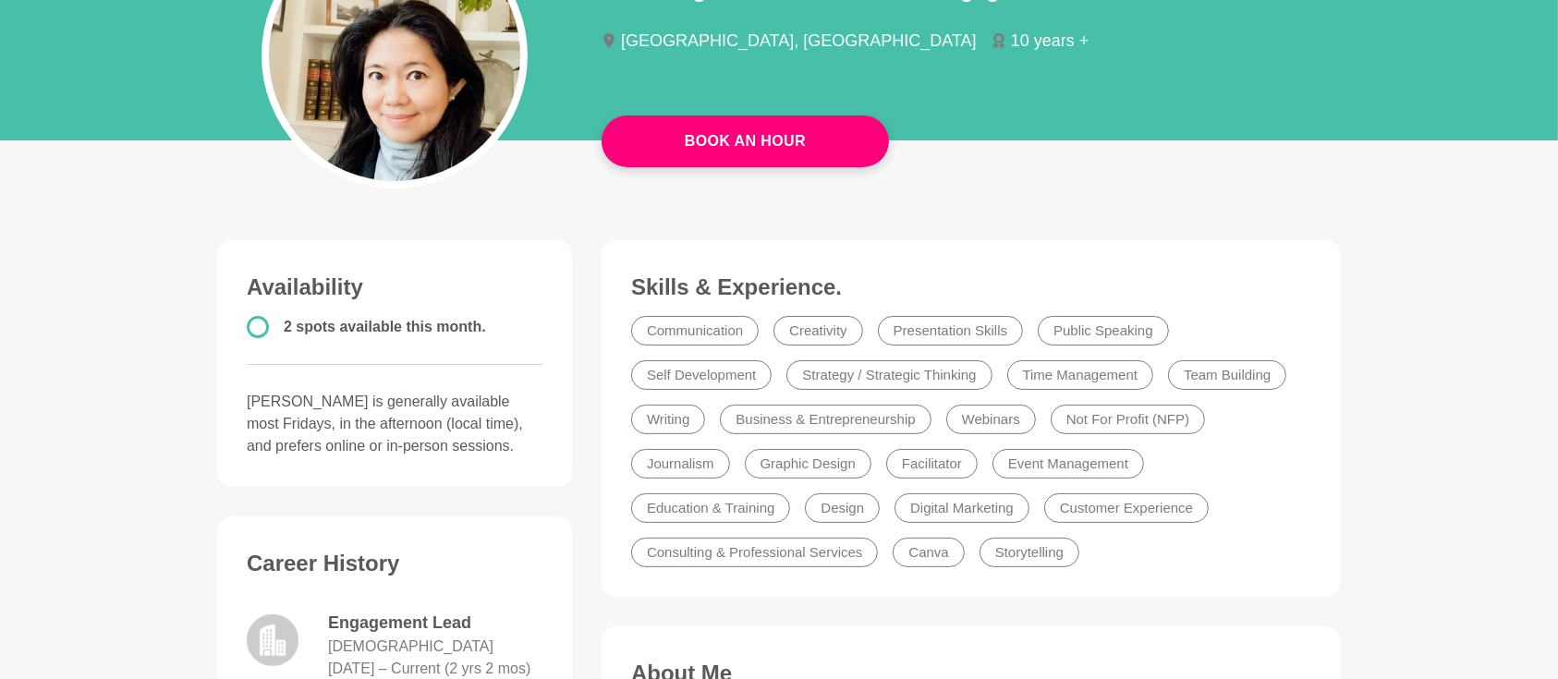
scroll to position [246, 0]
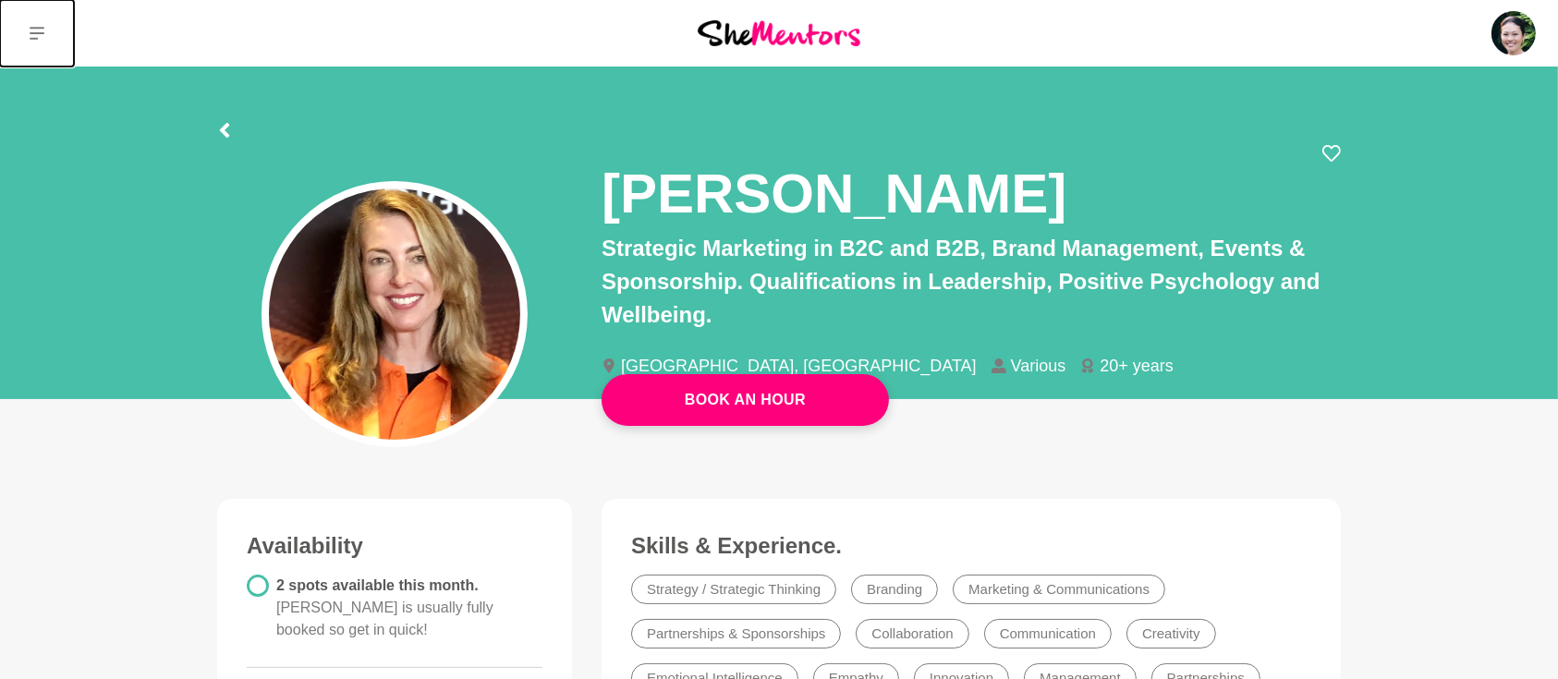
click at [40, 33] on icon at bounding box center [37, 33] width 15 height 13
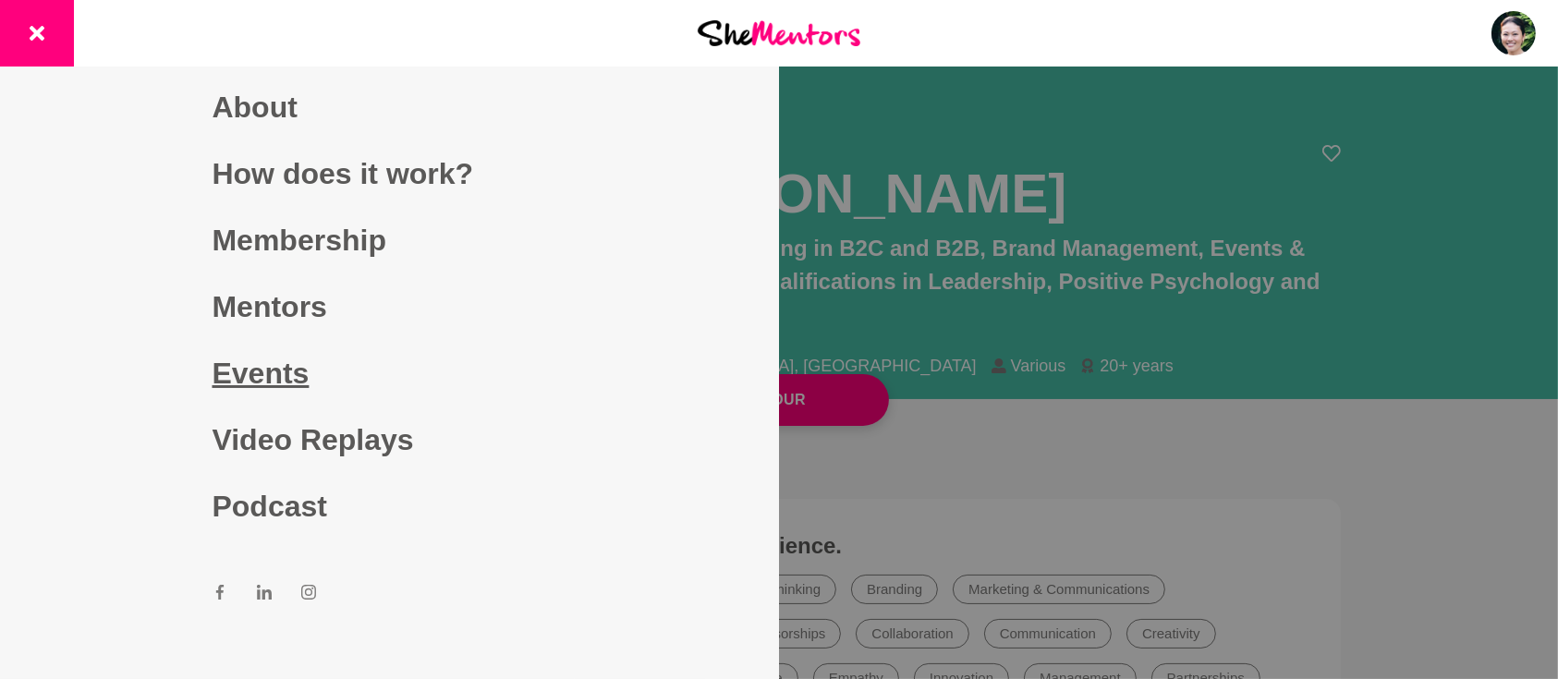
click at [239, 370] on link "Events" at bounding box center [390, 373] width 355 height 67
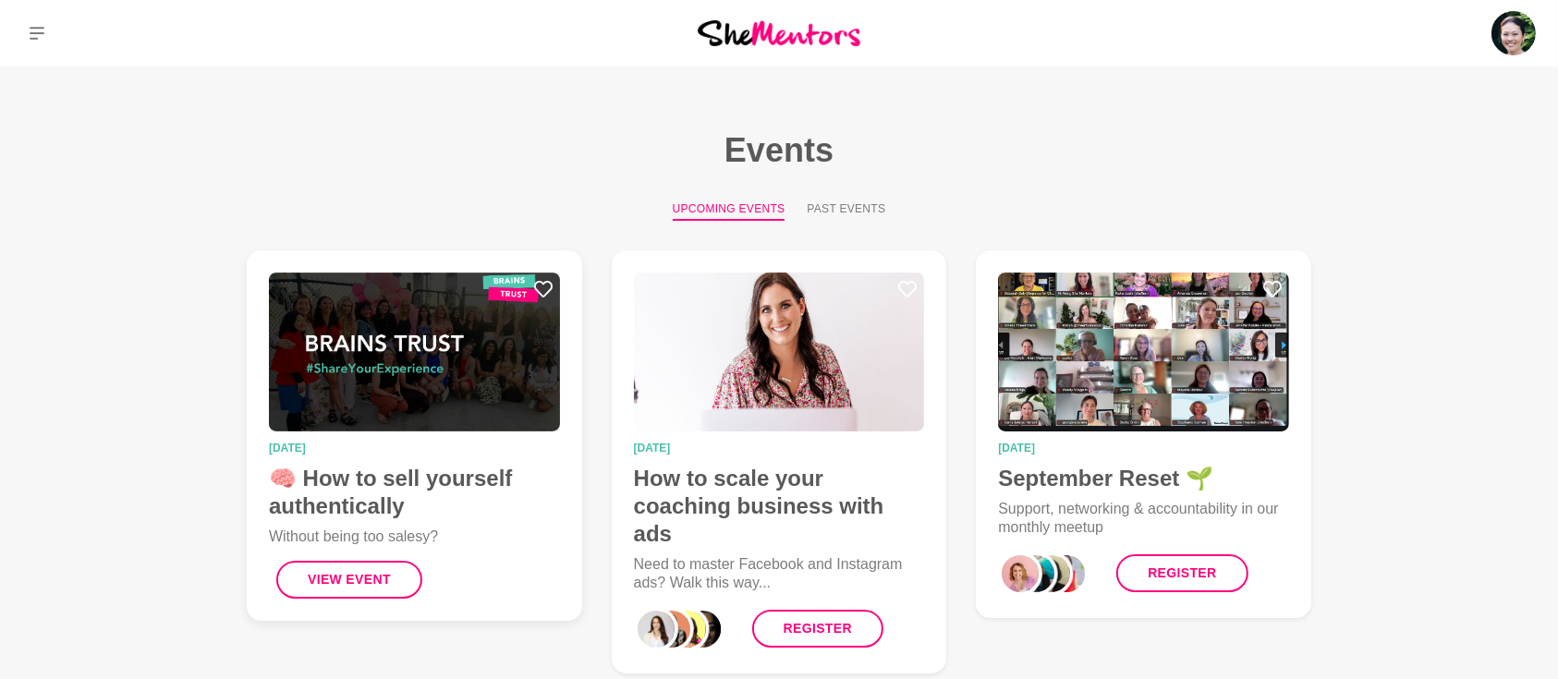
click at [472, 386] on img at bounding box center [414, 352] width 291 height 159
